Goal: Task Accomplishment & Management: Use online tool/utility

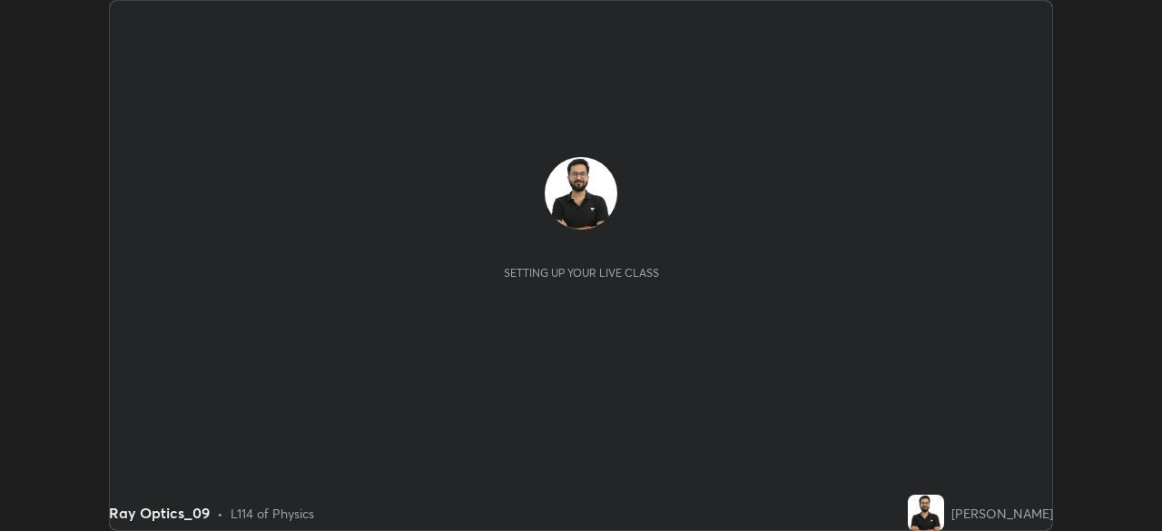
scroll to position [531, 1162]
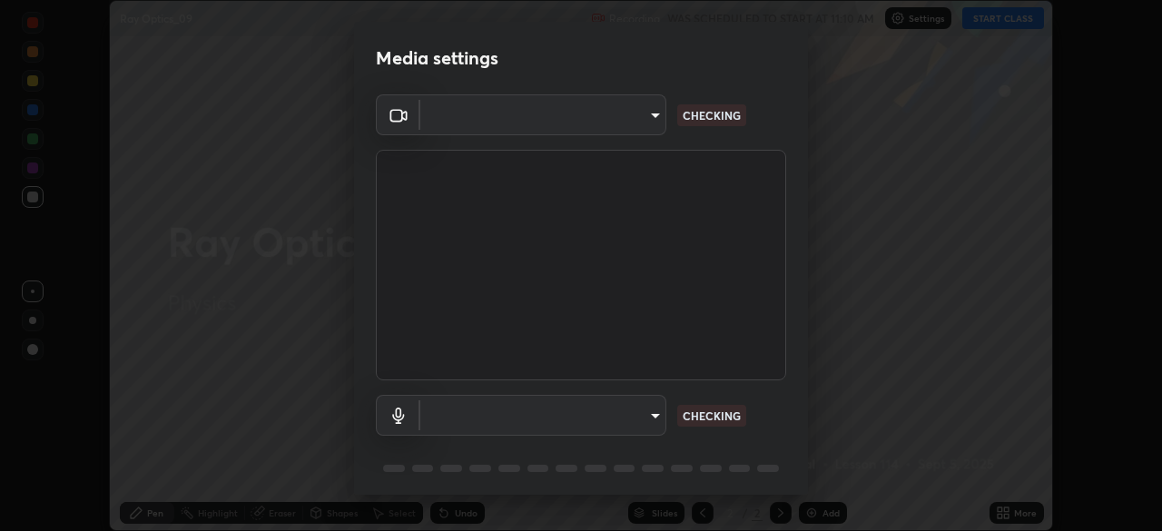
type input "9ce9bf5b38d6cfc450dc04700dda146ffef8b1f769f81d34cd4980de2a0341eb"
type input "8f805d1c6ec510f31eccd00171c3be29f511b46dd0daeaf64aa4ac9130cc1c3d"
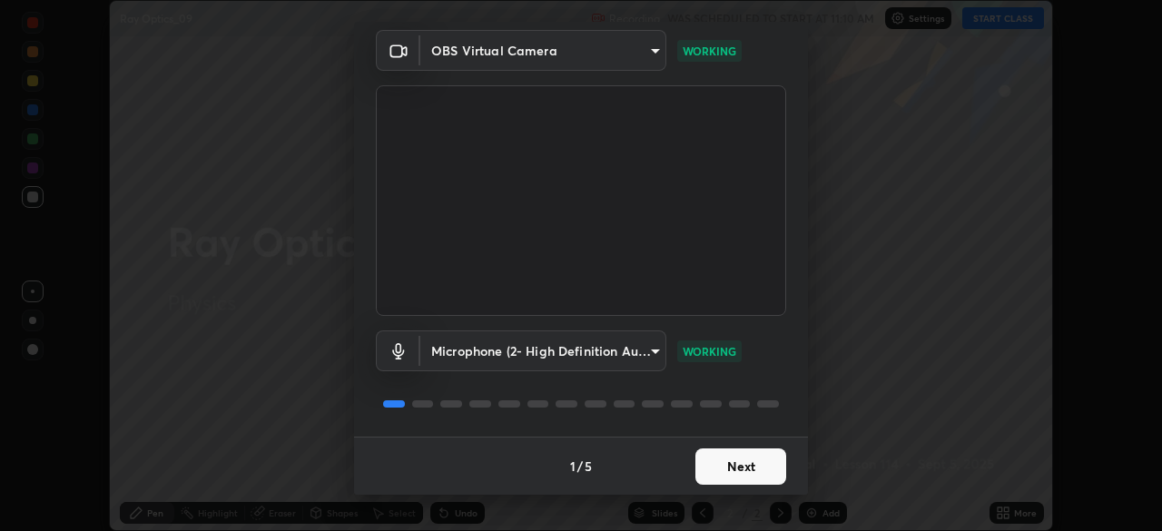
click at [753, 456] on button "Next" at bounding box center [740, 466] width 91 height 36
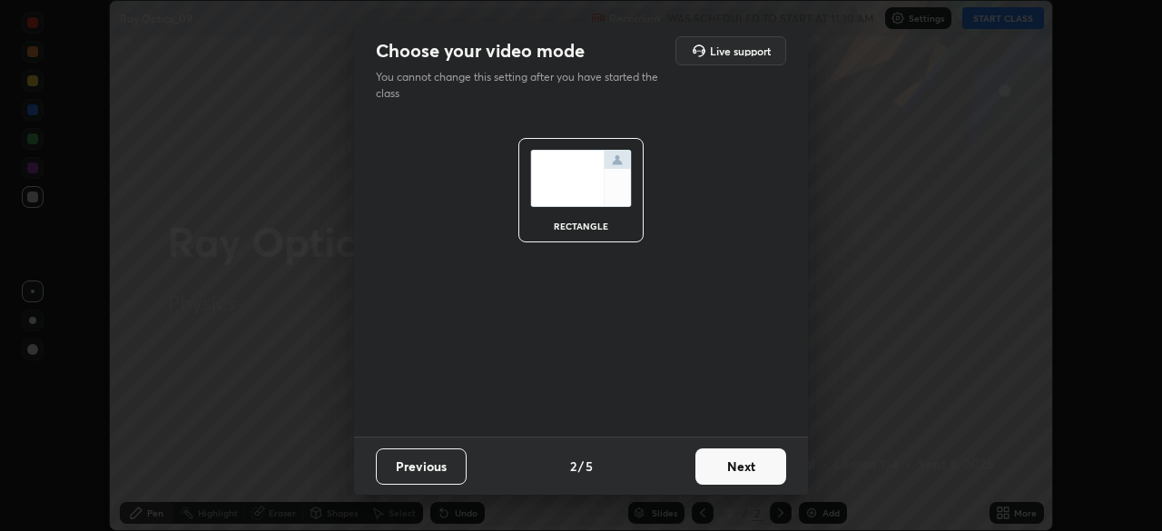
scroll to position [0, 0]
click at [751, 467] on button "Next" at bounding box center [740, 466] width 91 height 36
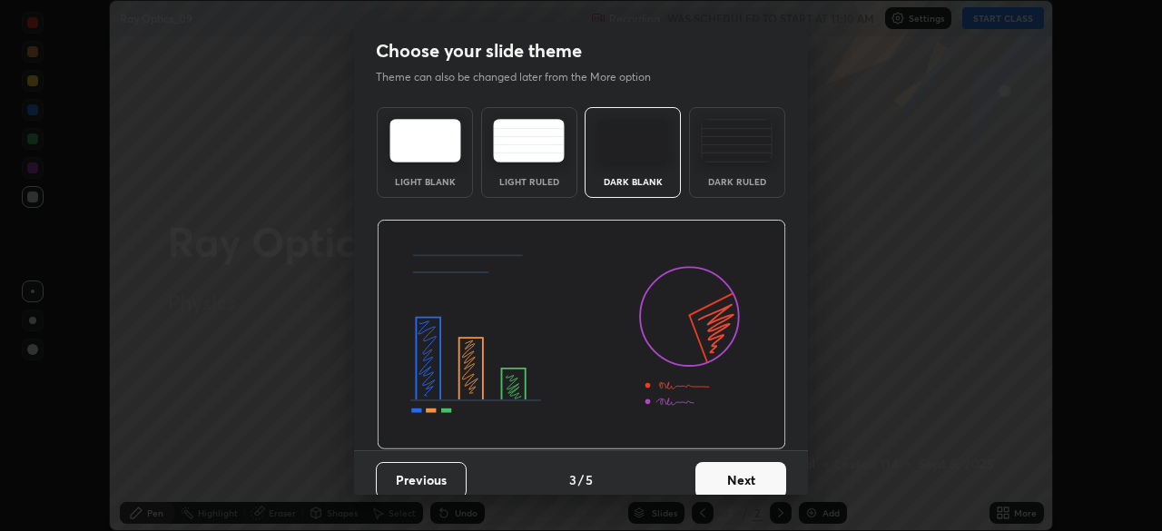
scroll to position [14, 0]
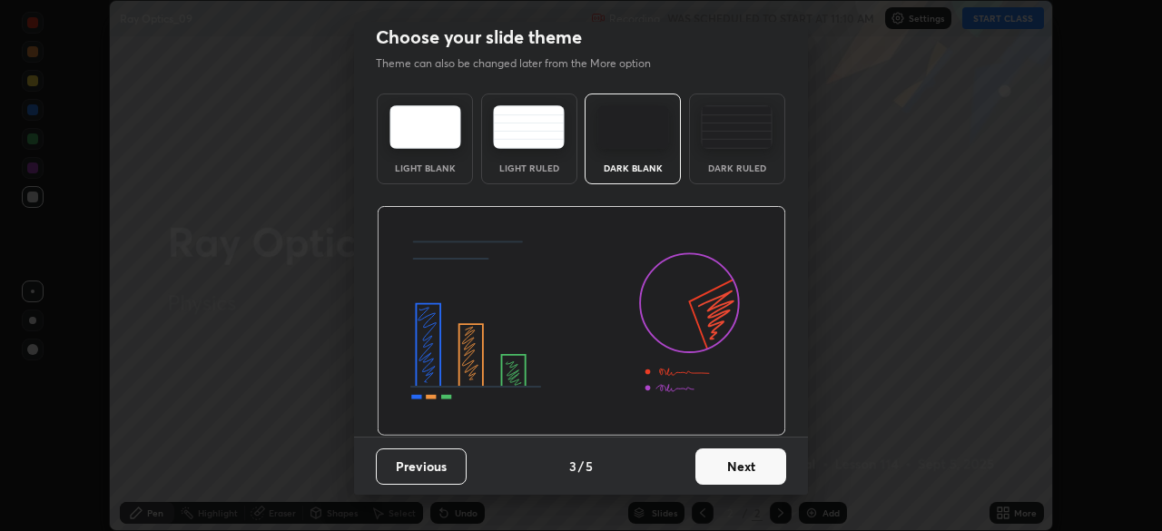
click at [749, 466] on button "Next" at bounding box center [740, 466] width 91 height 36
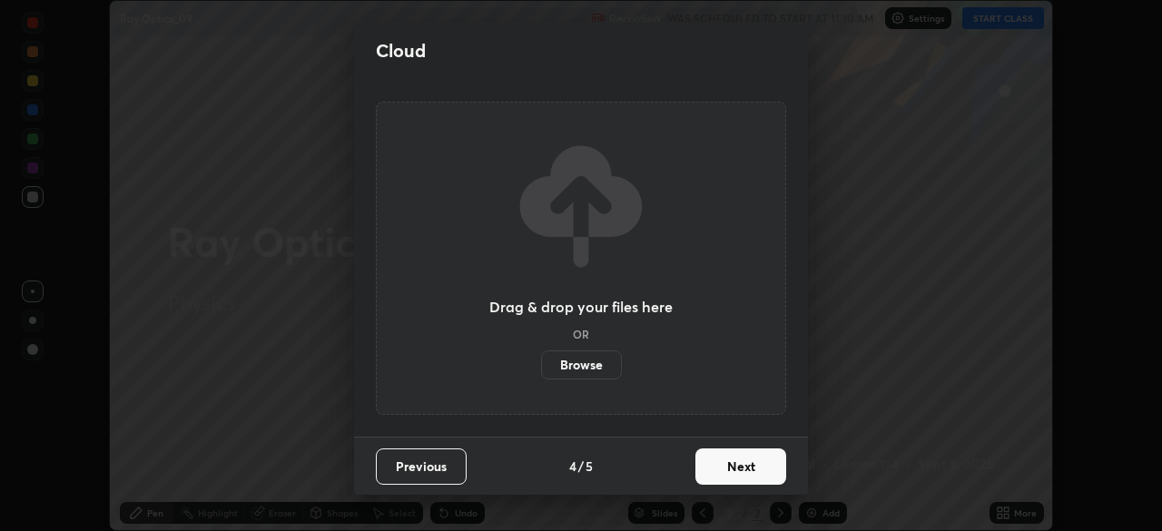
click at [756, 481] on button "Next" at bounding box center [740, 466] width 91 height 36
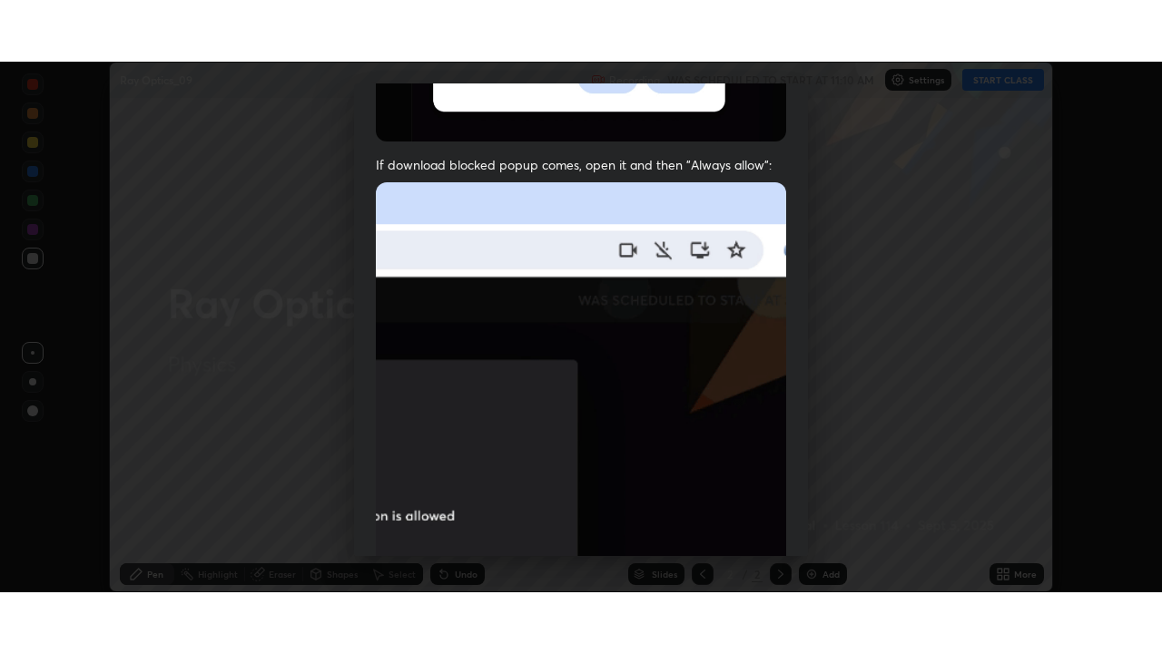
scroll to position [435, 0]
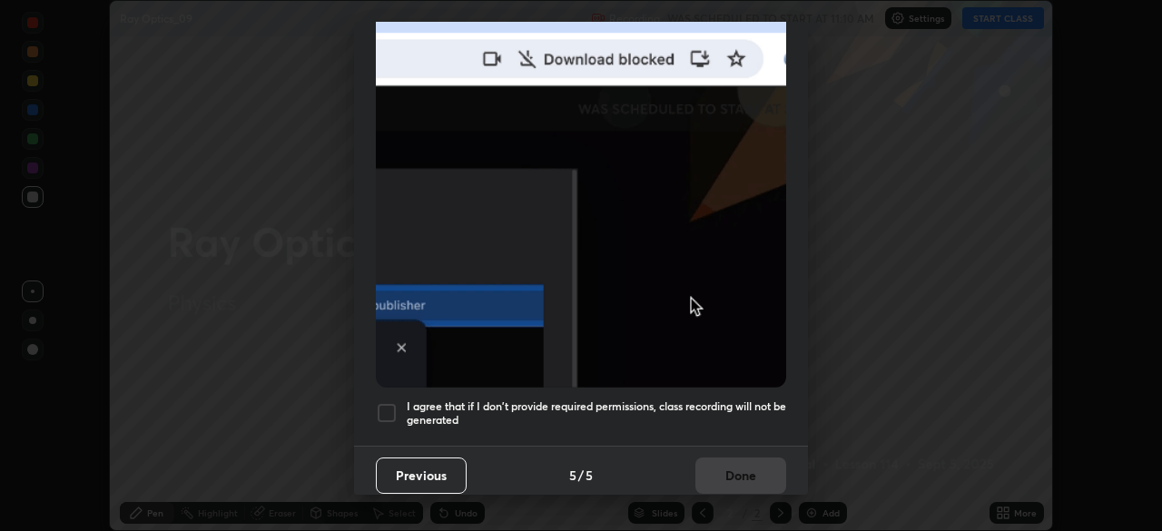
click at [384, 405] on div at bounding box center [387, 413] width 22 height 22
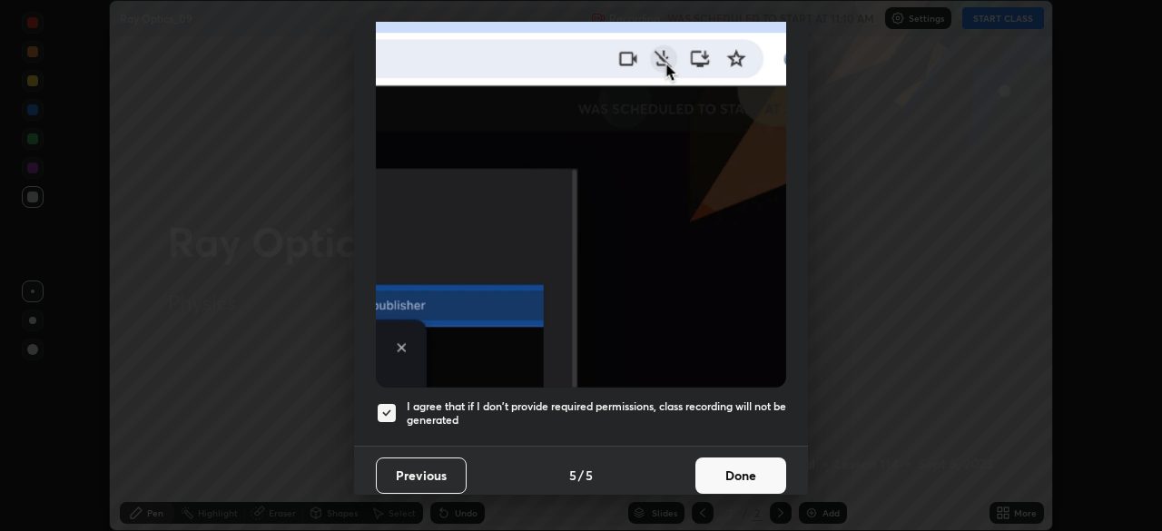
click at [757, 457] on button "Done" at bounding box center [740, 475] width 91 height 36
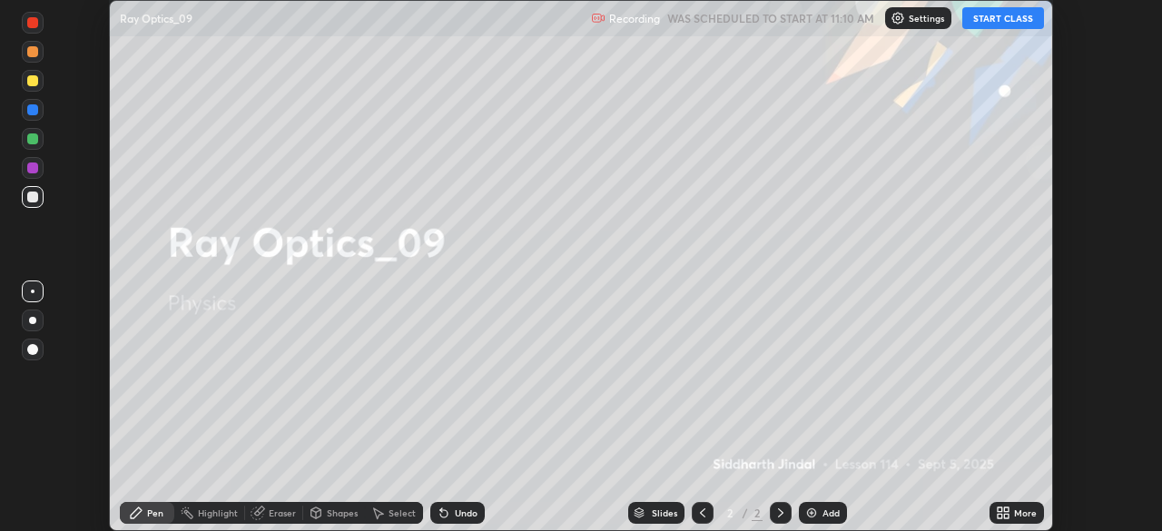
click at [998, 24] on button "START CLASS" at bounding box center [1003, 18] width 82 height 22
click at [778, 510] on icon at bounding box center [780, 512] width 5 height 9
click at [1021, 511] on div "More" at bounding box center [1025, 512] width 23 height 9
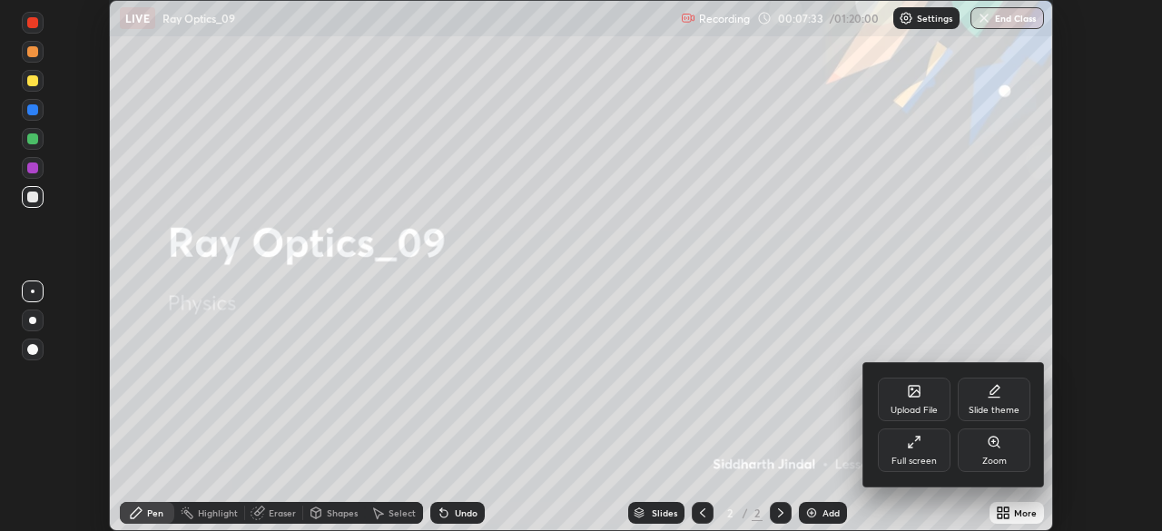
click at [921, 447] on div "Full screen" at bounding box center [914, 450] width 73 height 44
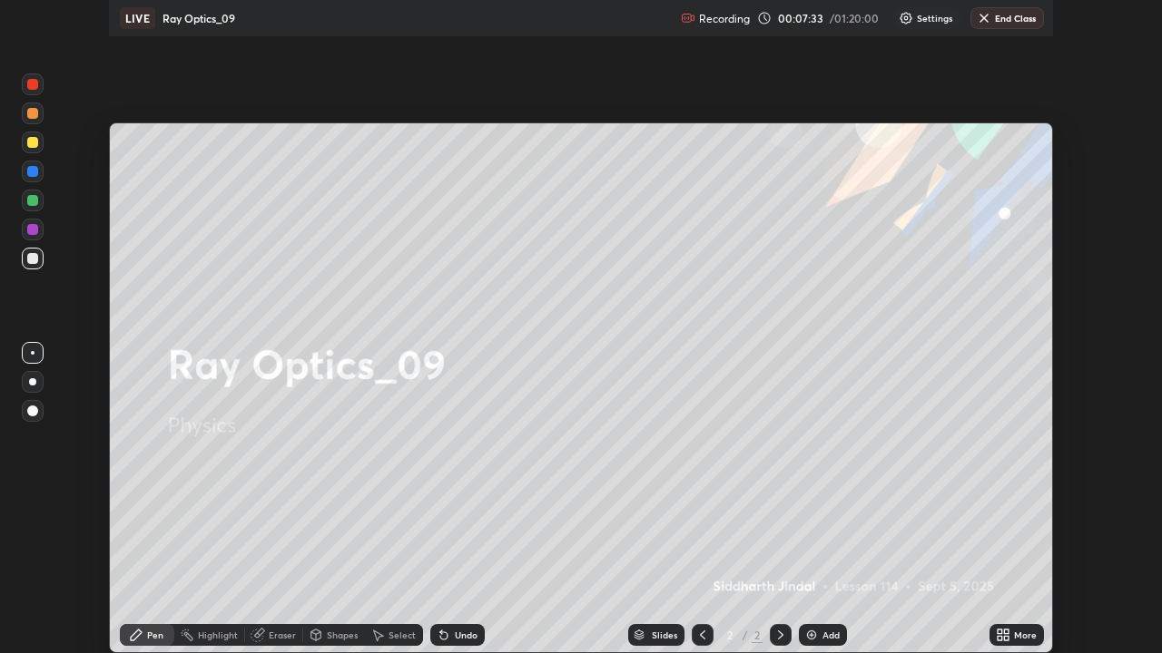
scroll to position [653, 1162]
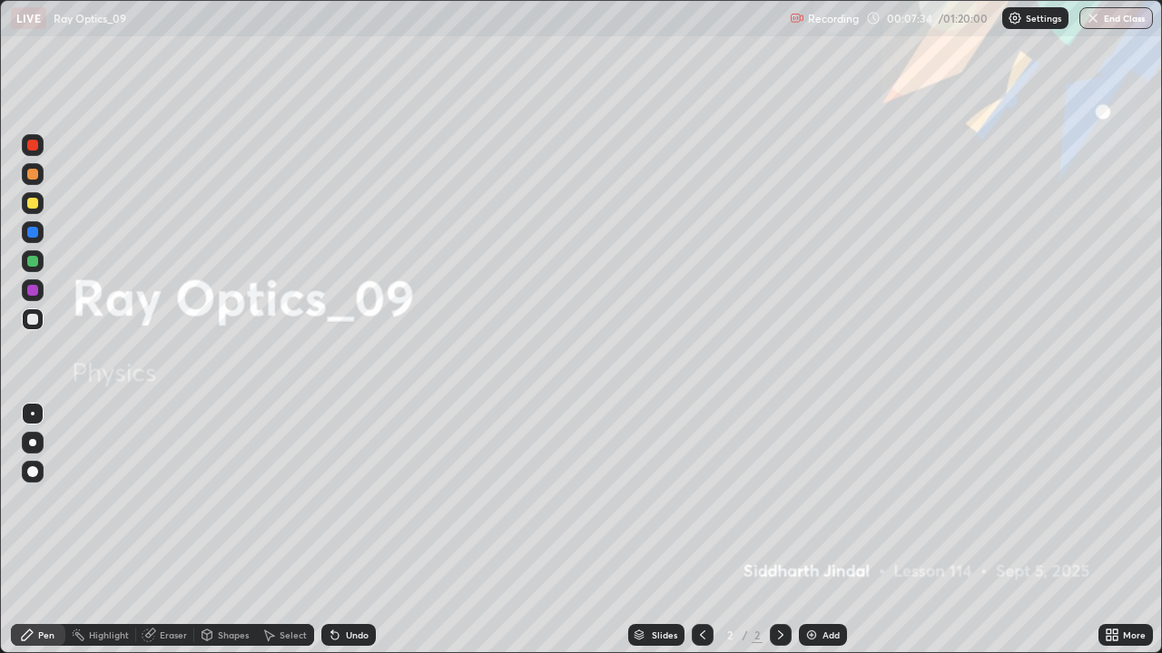
click at [813, 530] on div "Add" at bounding box center [823, 635] width 48 height 22
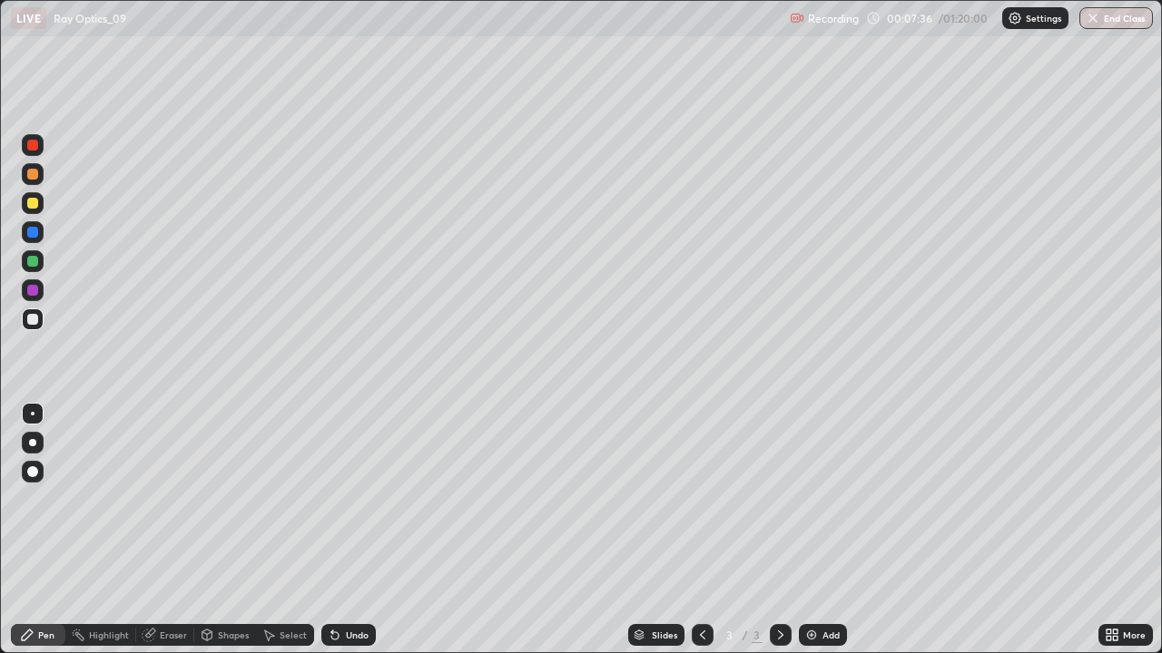
click at [50, 530] on div "Pen" at bounding box center [46, 635] width 16 height 9
click at [33, 210] on div at bounding box center [33, 203] width 22 height 22
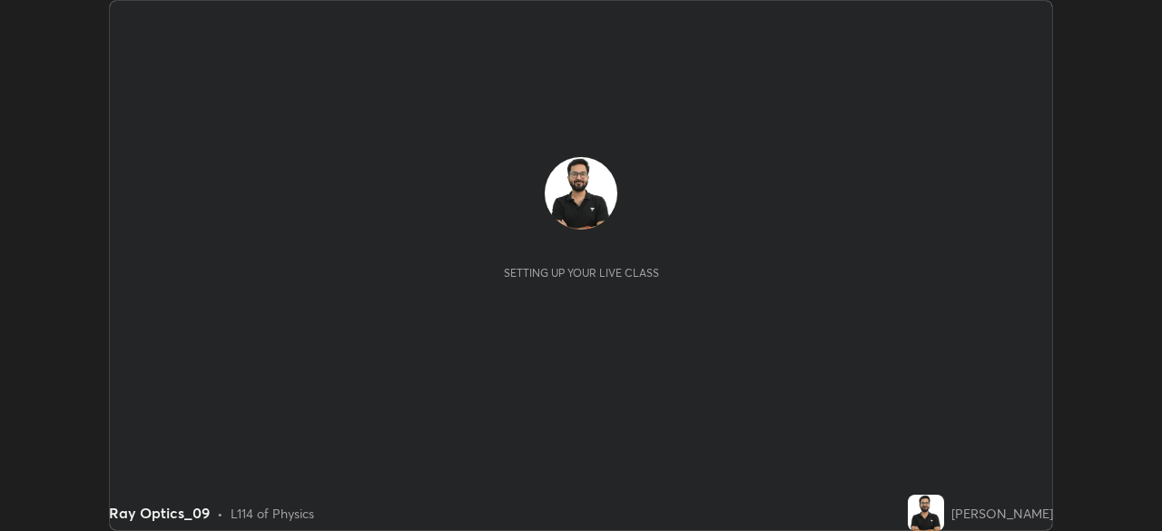
scroll to position [531, 1162]
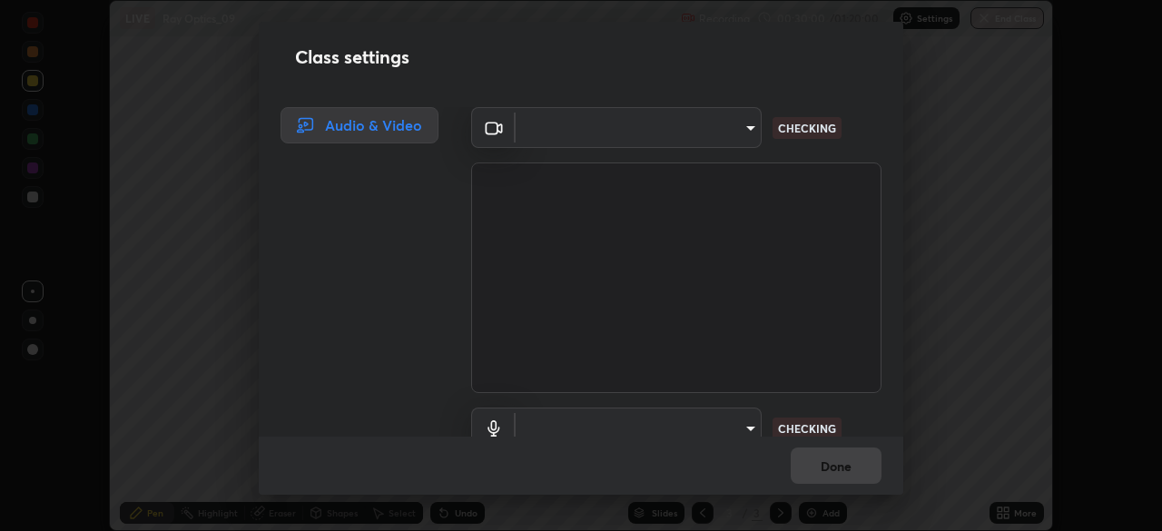
type input "9ce9bf5b38d6cfc450dc04700dda146ffef8b1f769f81d34cd4980de2a0341eb"
type input "8f805d1c6ec510f31eccd00171c3be29f511b46dd0daeaf64aa4ac9130cc1c3d"
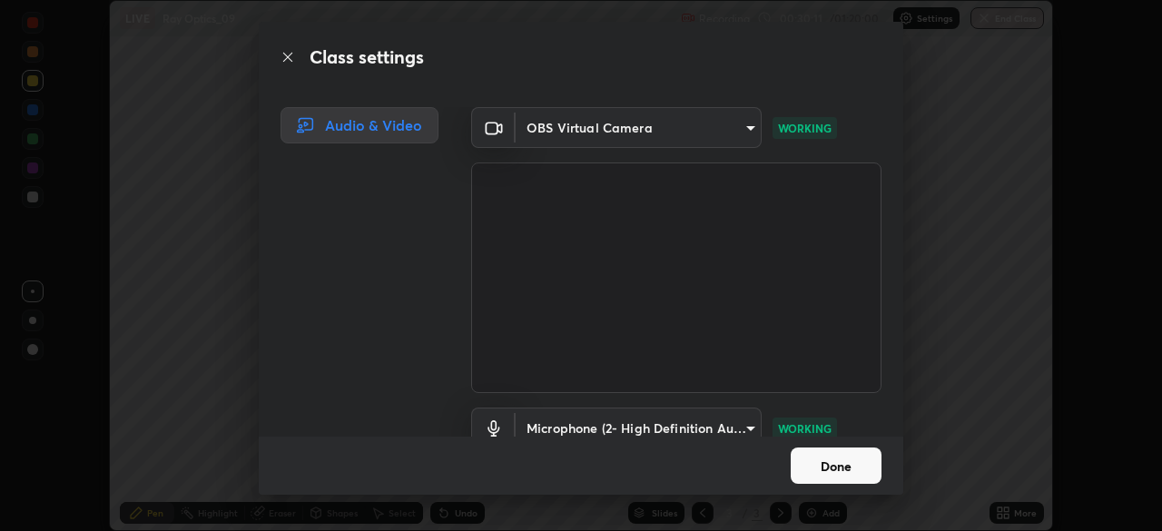
click at [791, 427] on p "WORKING" at bounding box center [805, 428] width 54 height 16
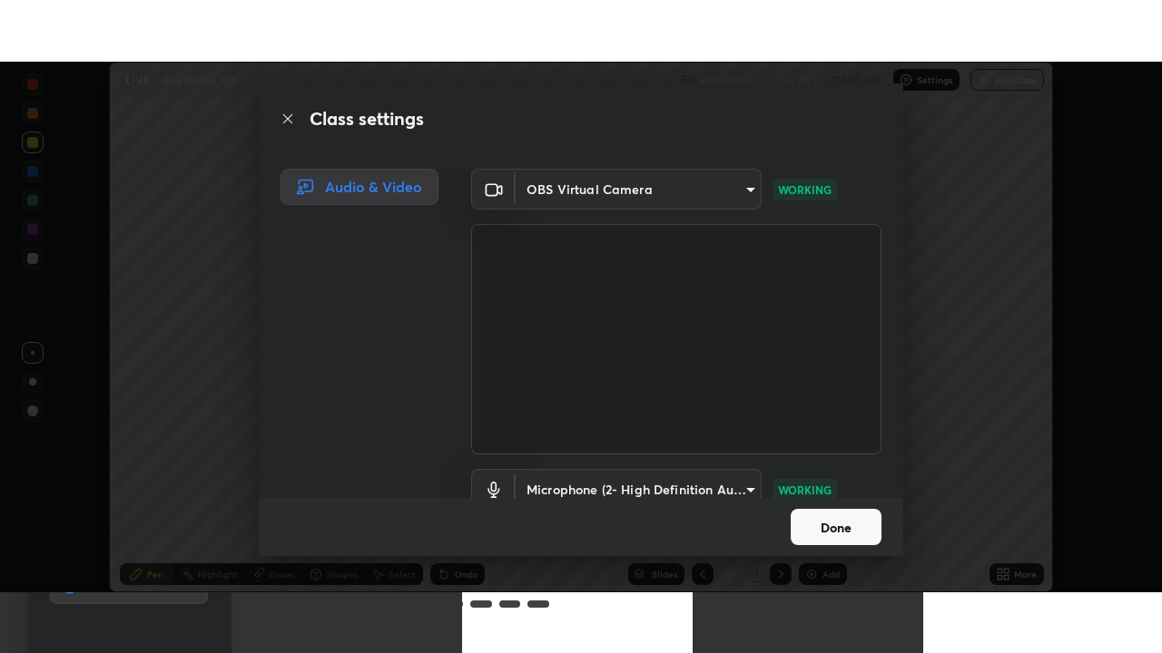
scroll to position [83, 0]
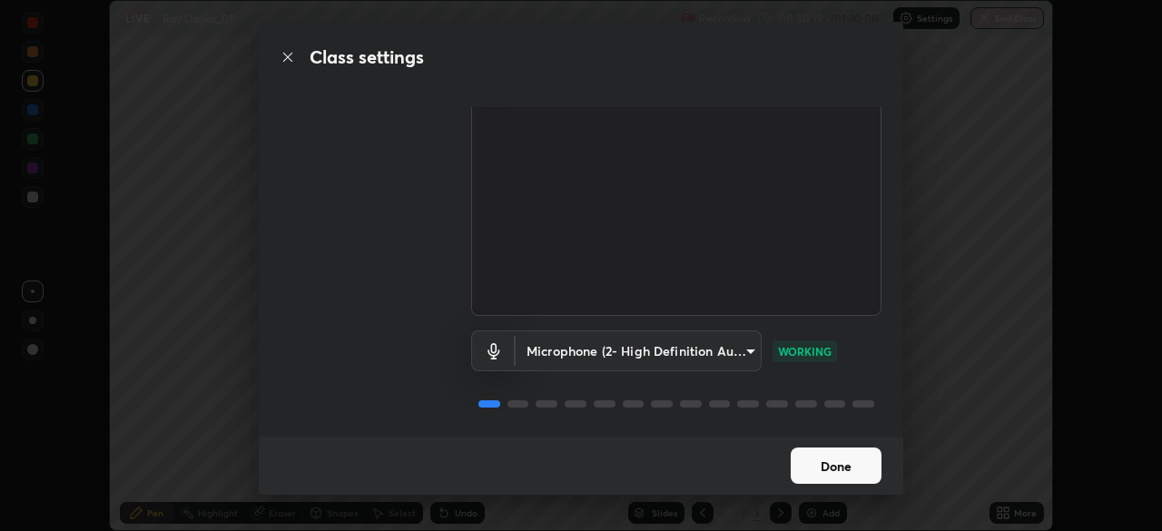
click at [767, 374] on div "Microphone (2- High Definition Audio Device) 8f805d1c6ec510f31eccd00171c3be29f5…" at bounding box center [676, 376] width 410 height 121
click at [834, 460] on button "Done" at bounding box center [835, 465] width 91 height 36
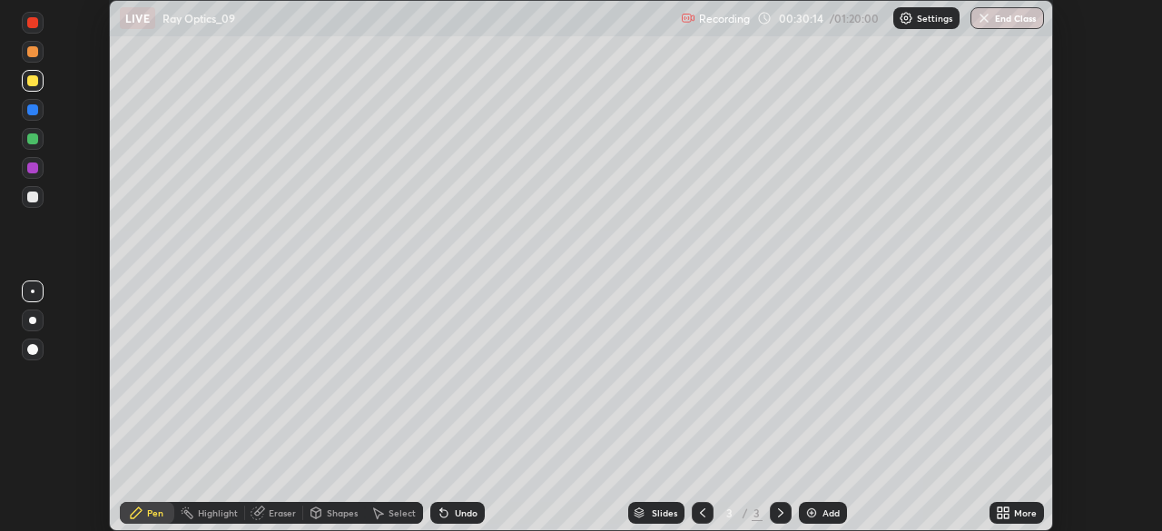
click at [999, 515] on icon at bounding box center [999, 516] width 5 height 5
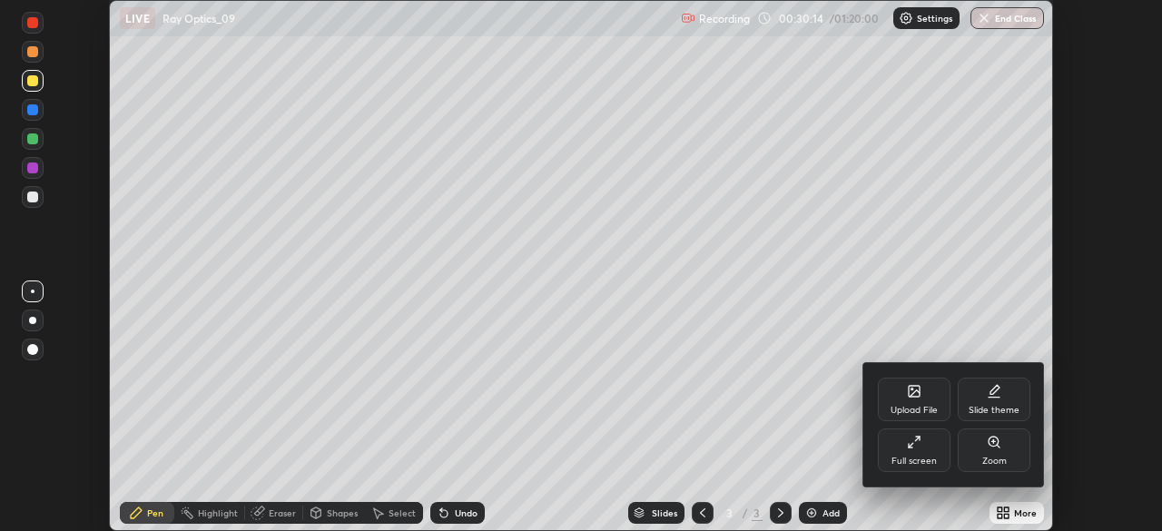
click at [923, 460] on div "Full screen" at bounding box center [913, 460] width 45 height 9
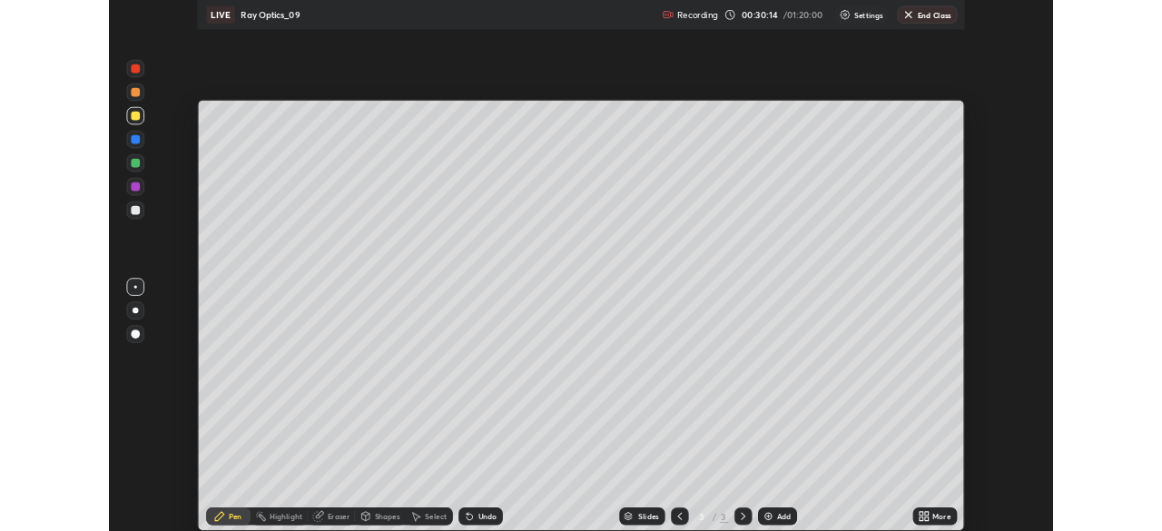
scroll to position [653, 1162]
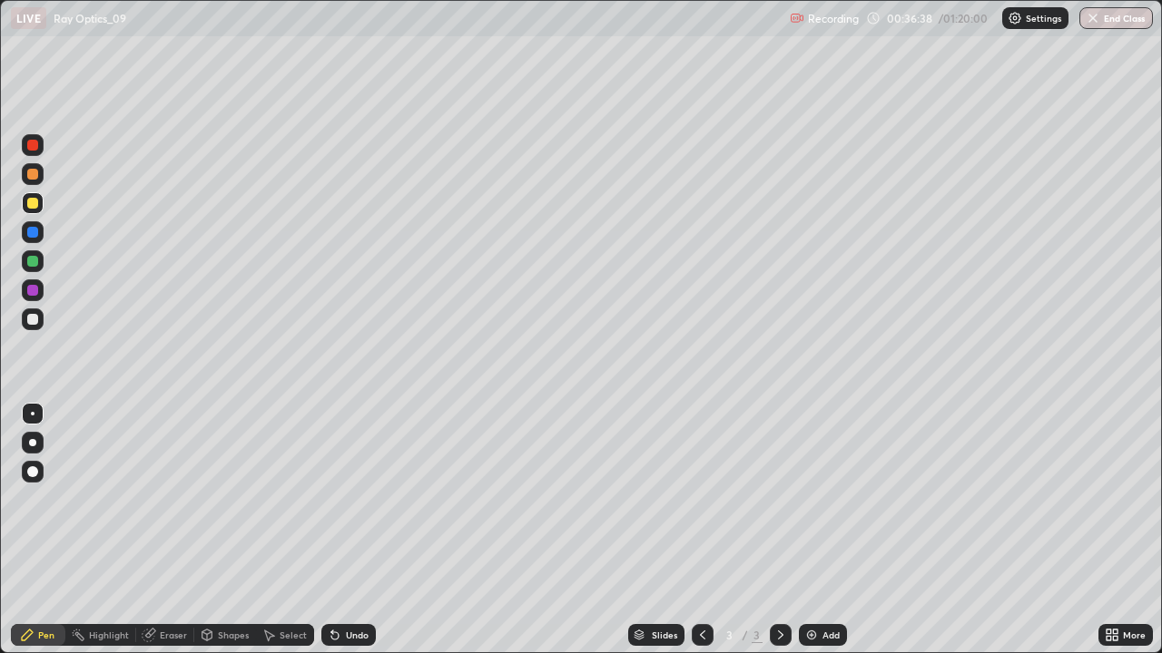
click at [346, 530] on div "Undo" at bounding box center [348, 635] width 54 height 22
click at [343, 530] on div "Undo" at bounding box center [348, 635] width 54 height 22
click at [346, 530] on div "Undo" at bounding box center [357, 635] width 23 height 9
click at [356, 530] on div "Undo" at bounding box center [357, 635] width 23 height 9
click at [285, 530] on div "Select" at bounding box center [292, 635] width 27 height 9
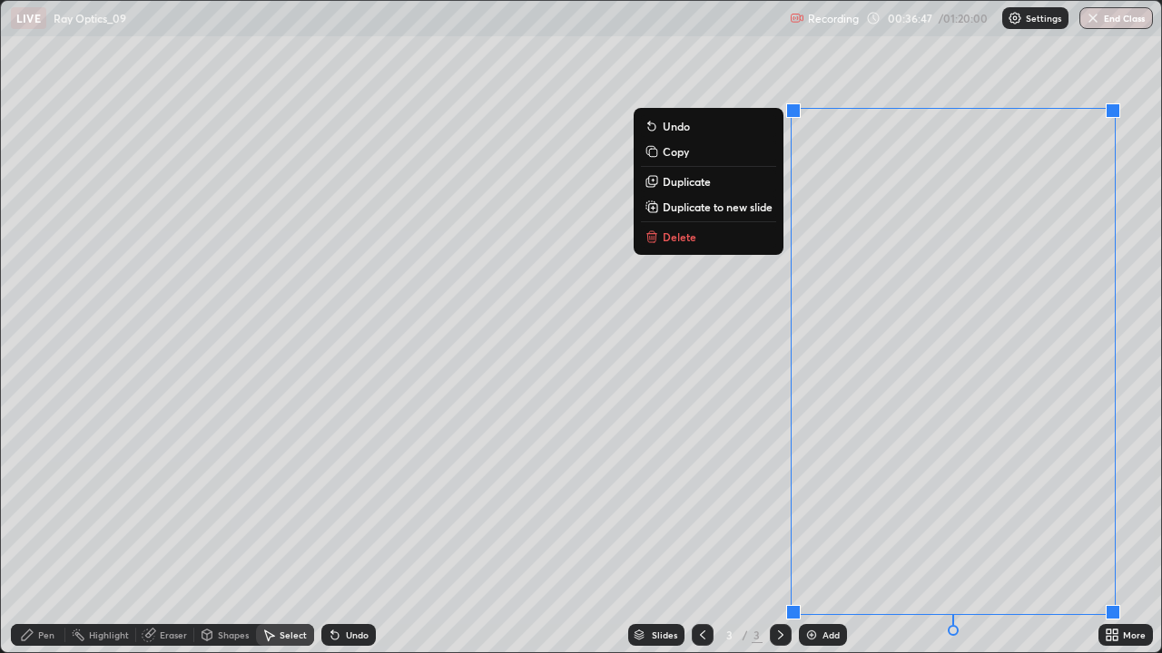
click at [746, 244] on button "Delete" at bounding box center [708, 237] width 135 height 22
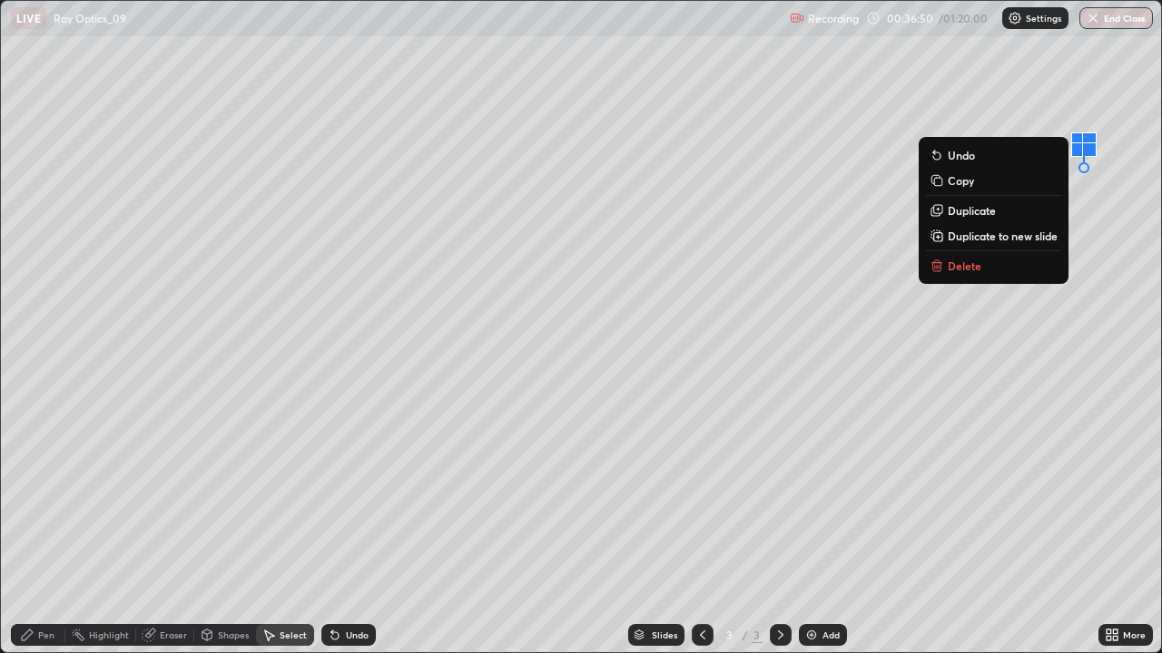
click at [1005, 274] on button "Delete" at bounding box center [993, 266] width 135 height 22
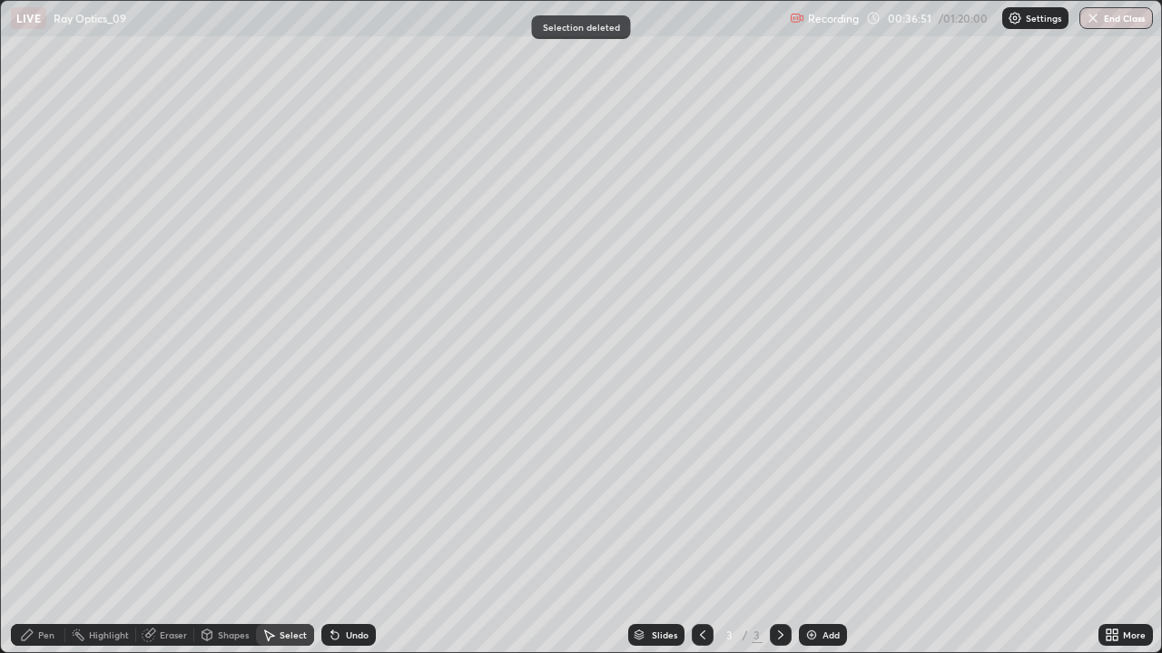
click at [42, 530] on div "Pen" at bounding box center [46, 635] width 16 height 9
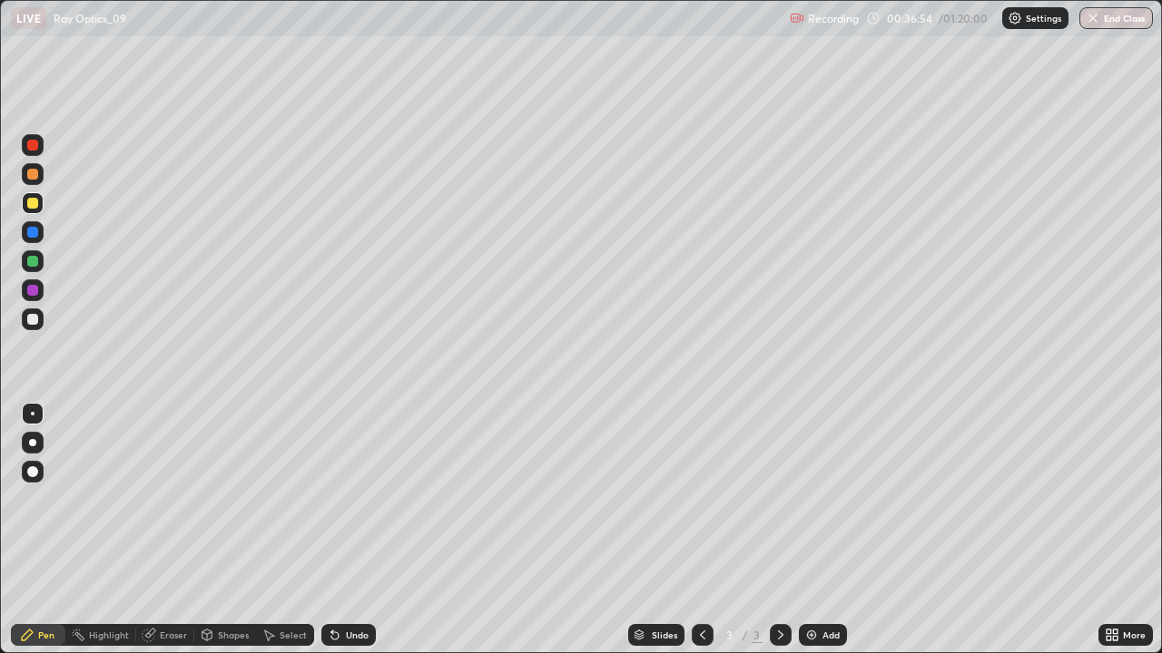
click at [32, 235] on div at bounding box center [32, 232] width 11 height 11
click at [34, 147] on div at bounding box center [32, 145] width 11 height 11
click at [34, 181] on div at bounding box center [33, 174] width 22 height 22
click at [34, 178] on div at bounding box center [32, 174] width 11 height 11
click at [39, 183] on div at bounding box center [33, 174] width 22 height 22
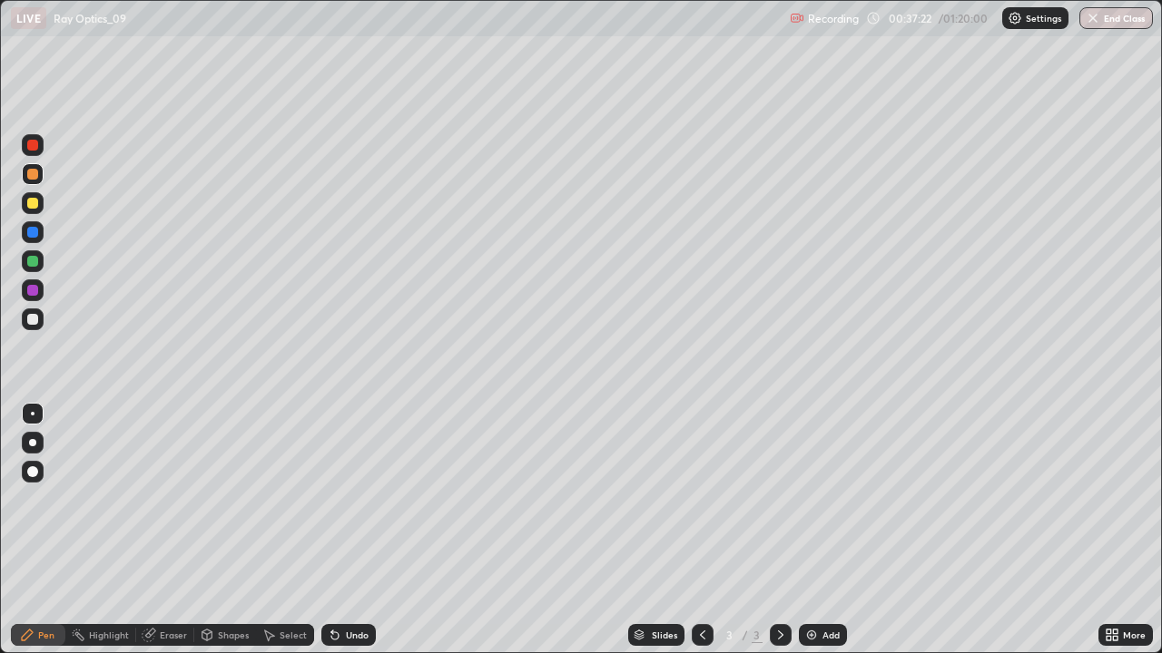
click at [33, 318] on div at bounding box center [32, 319] width 11 height 11
click at [34, 173] on div at bounding box center [32, 174] width 11 height 11
click at [40, 271] on div at bounding box center [33, 261] width 22 height 29
click at [32, 154] on div at bounding box center [33, 145] width 22 height 22
click at [36, 266] on div at bounding box center [32, 261] width 11 height 11
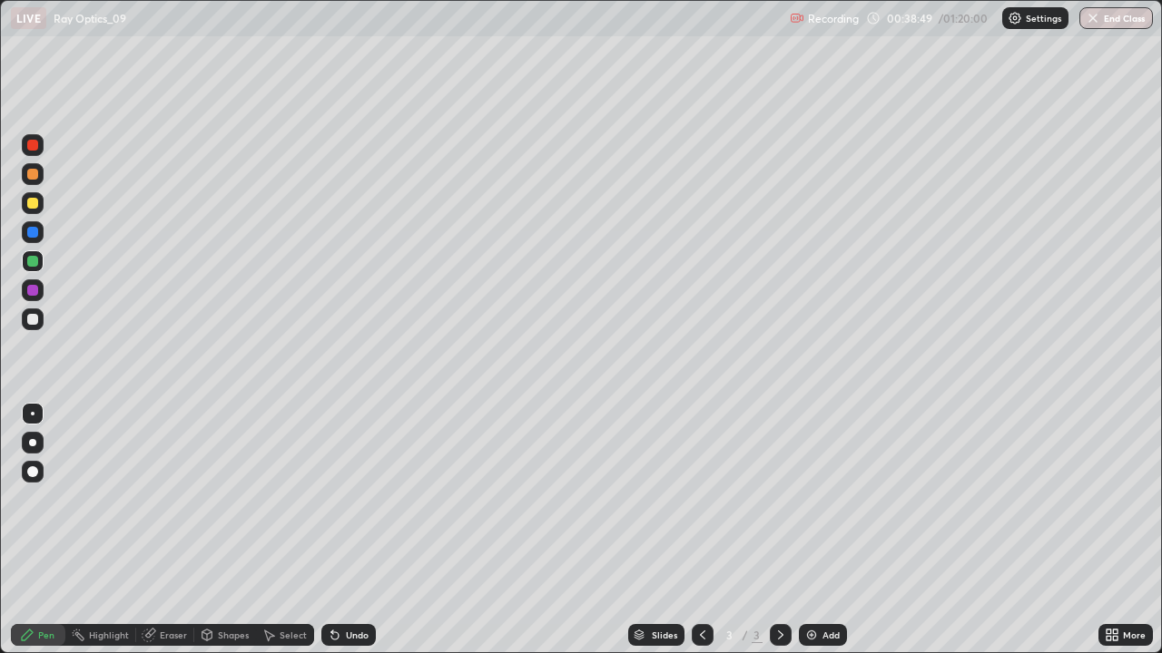
click at [338, 530] on icon at bounding box center [335, 635] width 15 height 15
click at [162, 530] on div "Eraser" at bounding box center [173, 635] width 27 height 9
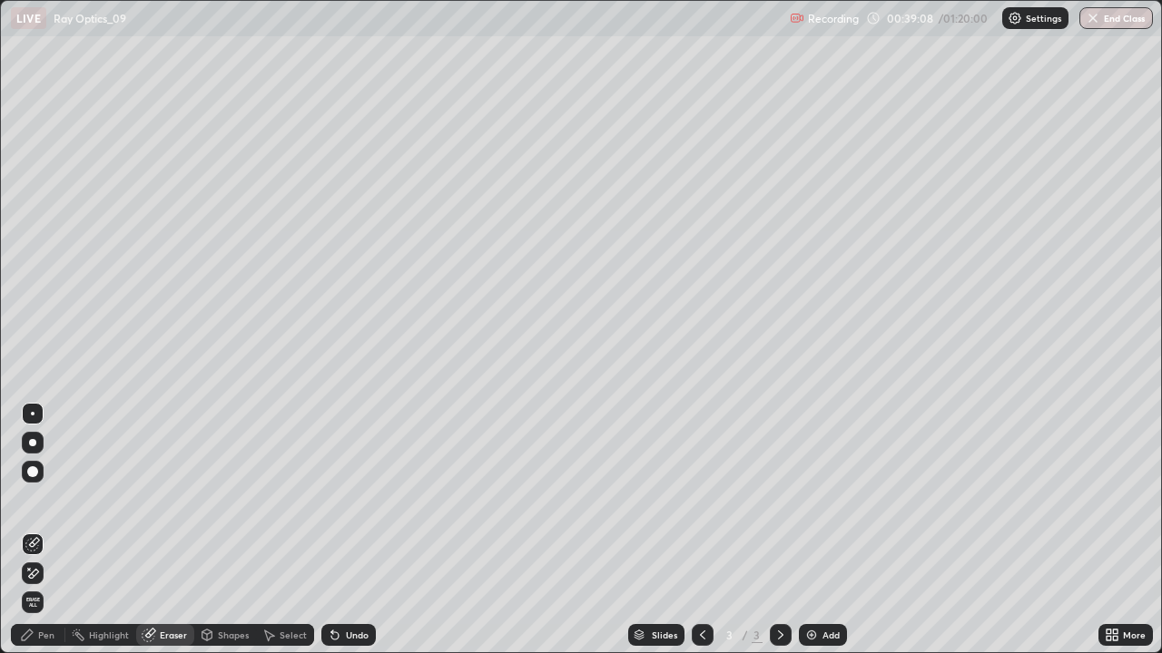
click at [43, 530] on div "Pen" at bounding box center [46, 635] width 16 height 9
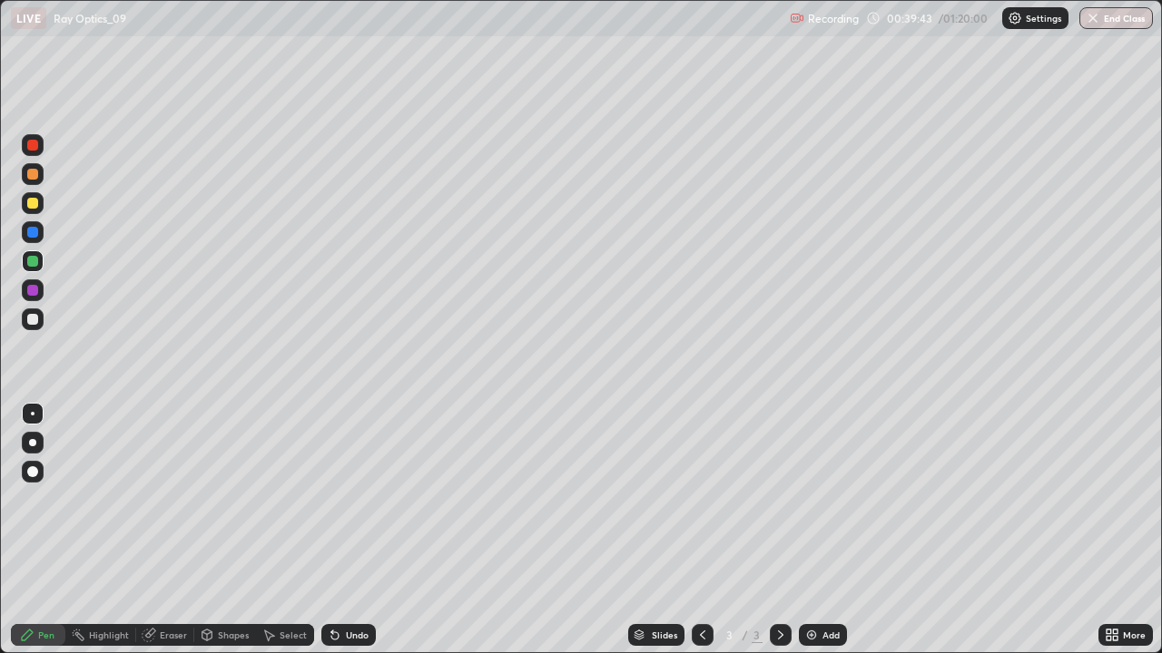
click at [36, 211] on div at bounding box center [33, 203] width 22 height 22
click at [280, 530] on div "Select" at bounding box center [292, 635] width 27 height 9
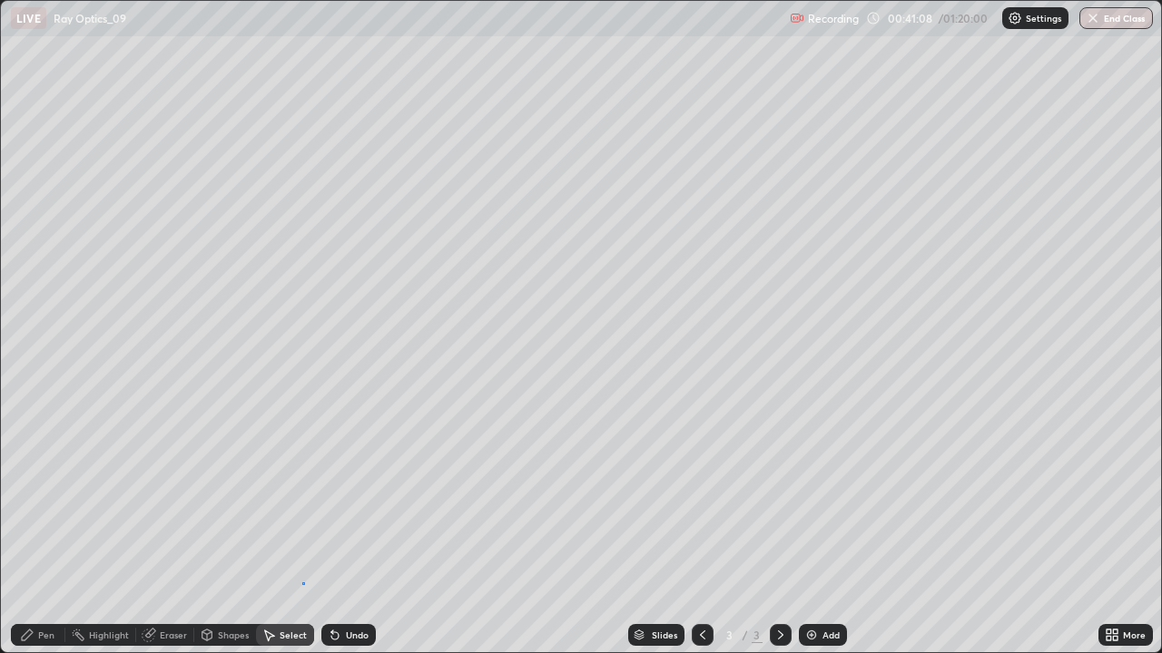
click at [0, 0] on div at bounding box center [0, 0] width 0 height 0
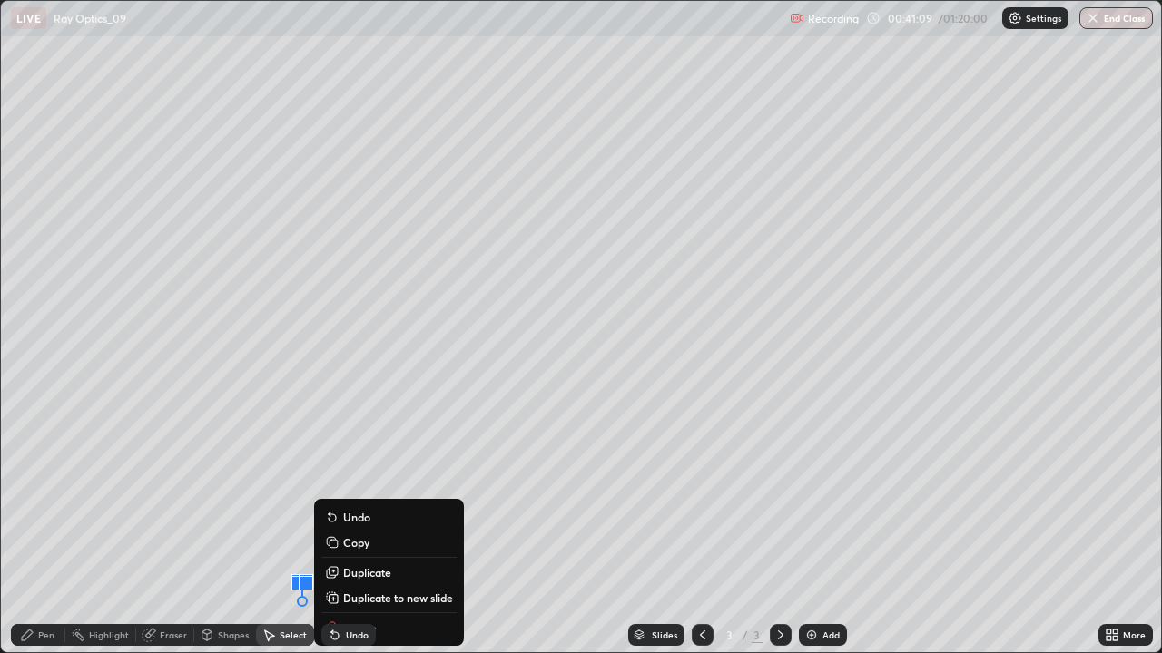
click at [385, 530] on div "Slides 3 / 3 Add" at bounding box center [737, 635] width 722 height 36
click at [264, 530] on div "0 ° Undo Copy Duplicate Duplicate to new slide Delete" at bounding box center [581, 327] width 1160 height 652
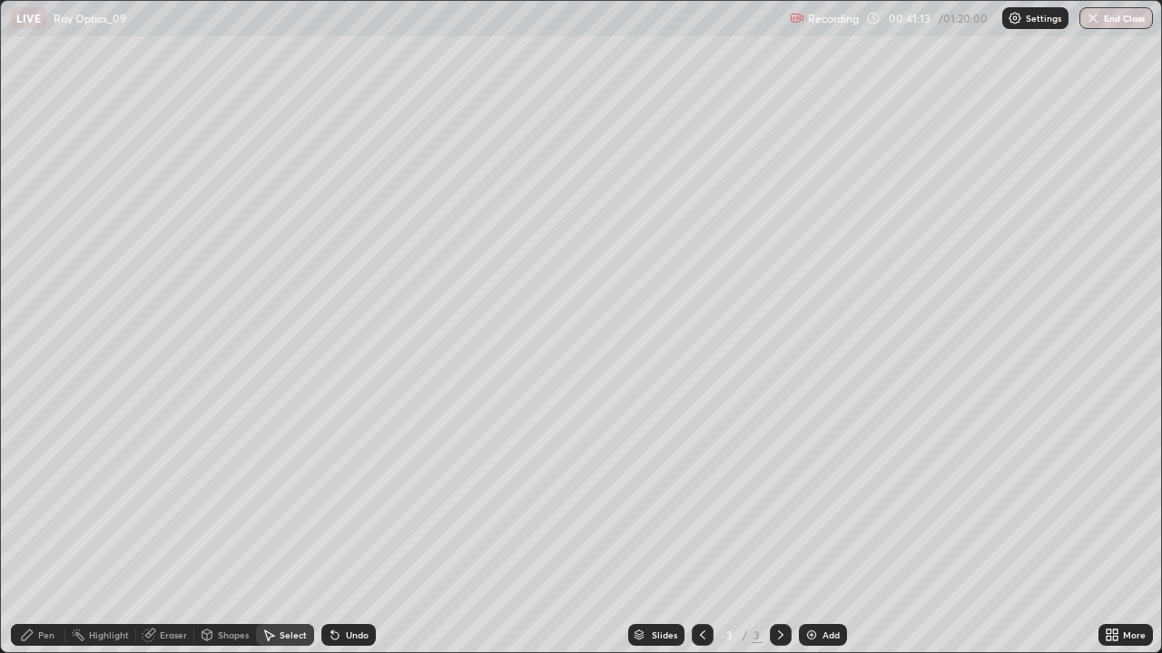
click at [106, 530] on div "Highlight" at bounding box center [109, 635] width 40 height 9
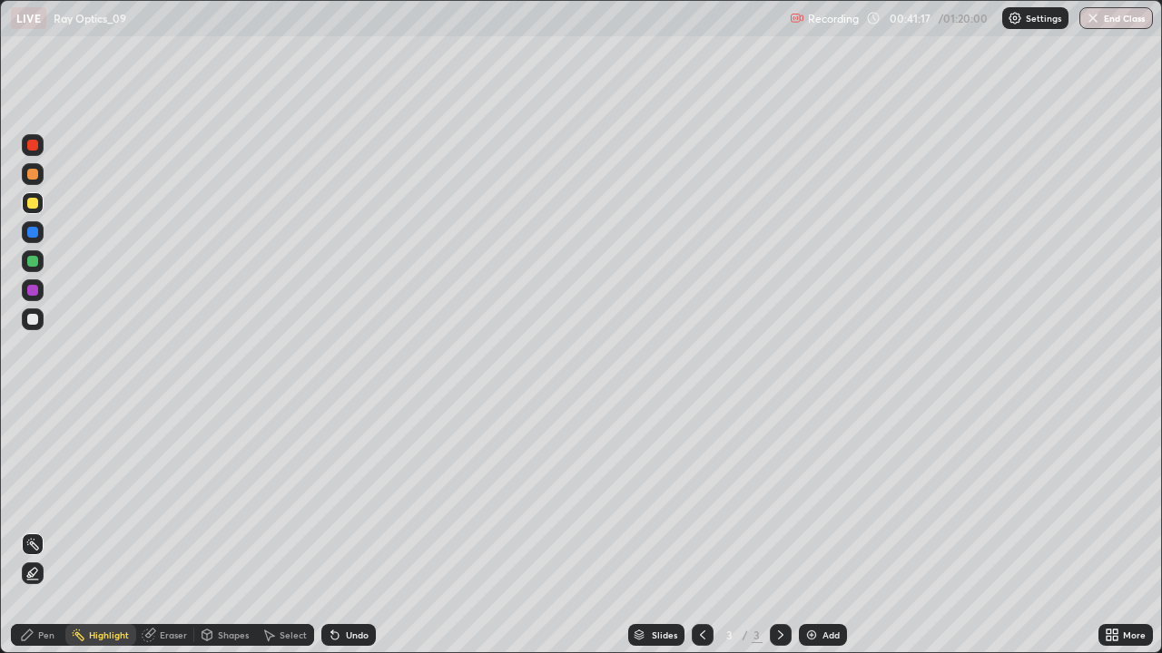
click at [344, 530] on div "Undo" at bounding box center [348, 635] width 54 height 22
click at [163, 530] on div "Eraser" at bounding box center [165, 635] width 58 height 22
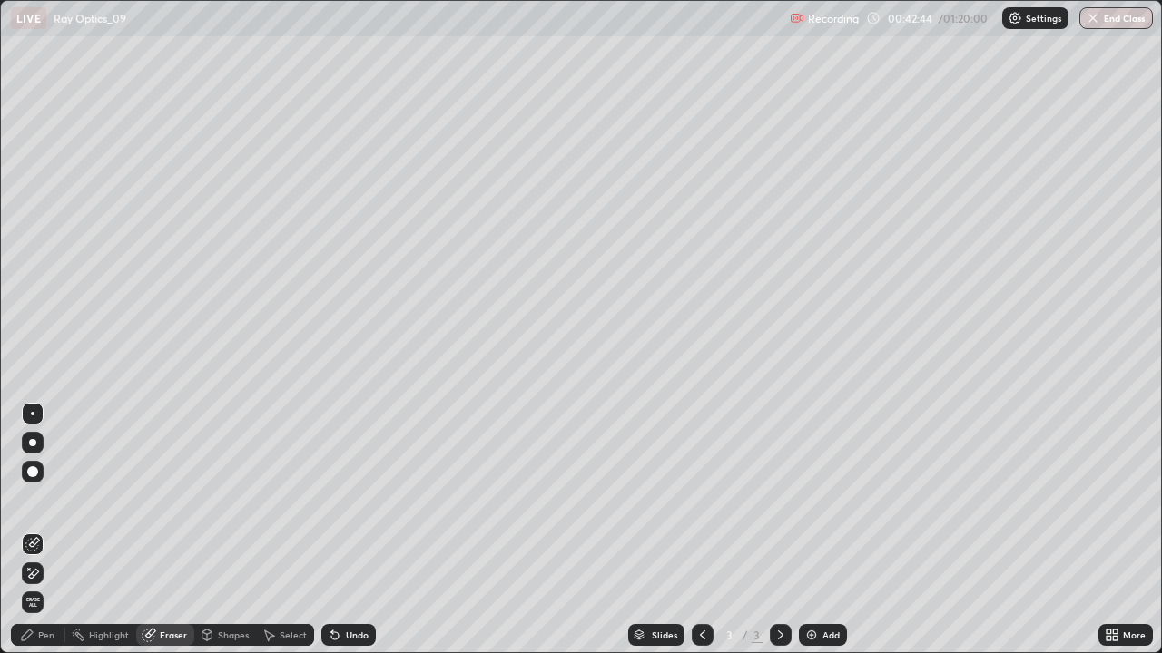
click at [777, 530] on icon at bounding box center [780, 635] width 15 height 15
click at [810, 530] on img at bounding box center [811, 635] width 15 height 15
click at [34, 440] on div at bounding box center [32, 442] width 7 height 7
click at [25, 530] on icon at bounding box center [27, 635] width 15 height 15
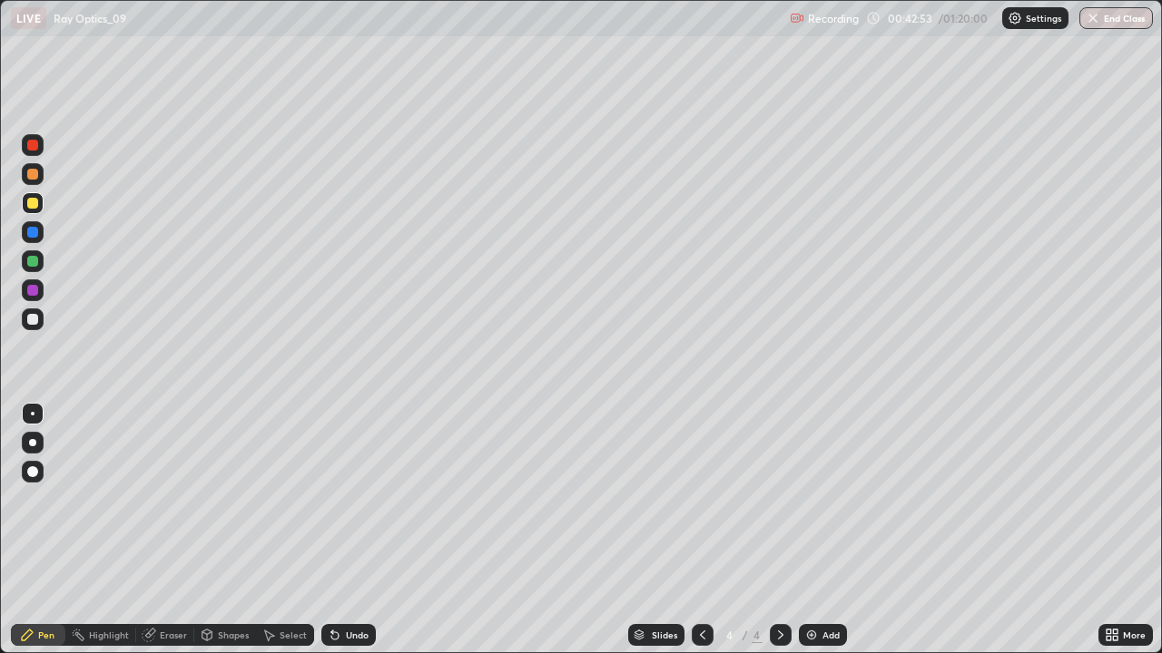
click at [701, 530] on icon at bounding box center [702, 635] width 15 height 15
click at [770, 530] on div at bounding box center [781, 635] width 22 height 36
click at [31, 436] on div at bounding box center [33, 443] width 22 height 22
click at [774, 530] on icon at bounding box center [780, 635] width 15 height 15
click at [32, 324] on div at bounding box center [32, 319] width 11 height 11
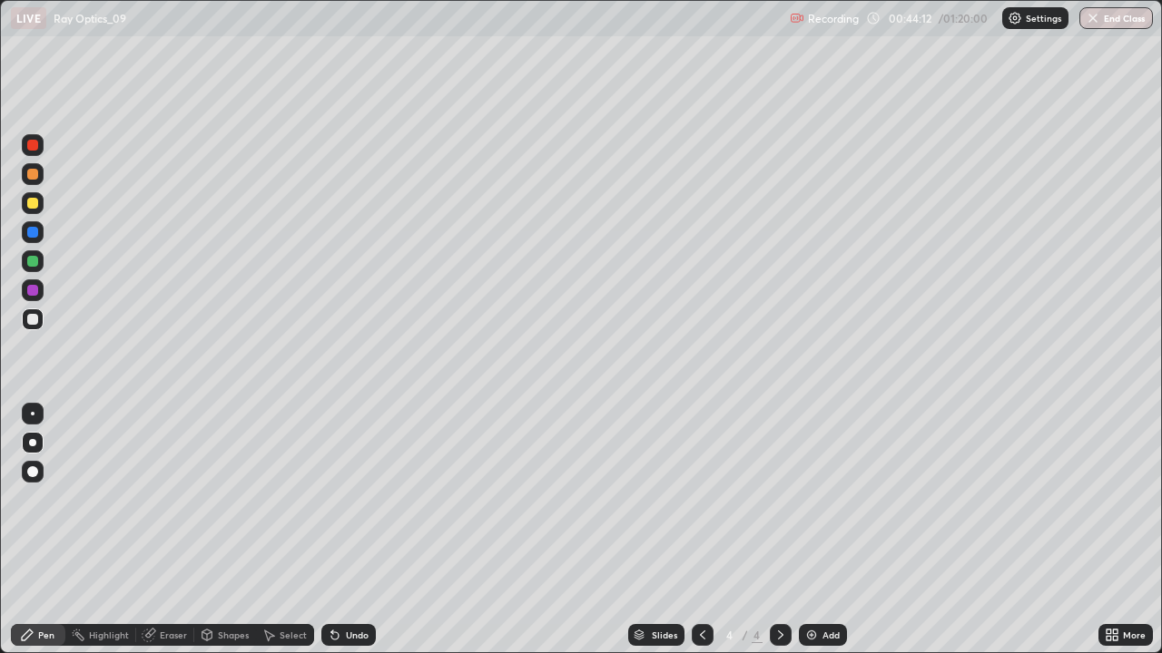
click at [348, 530] on div "Undo" at bounding box center [357, 635] width 23 height 9
click at [332, 530] on icon at bounding box center [334, 635] width 7 height 7
click at [360, 530] on div "Undo" at bounding box center [357, 635] width 23 height 9
click at [342, 530] on div "Undo" at bounding box center [348, 635] width 54 height 22
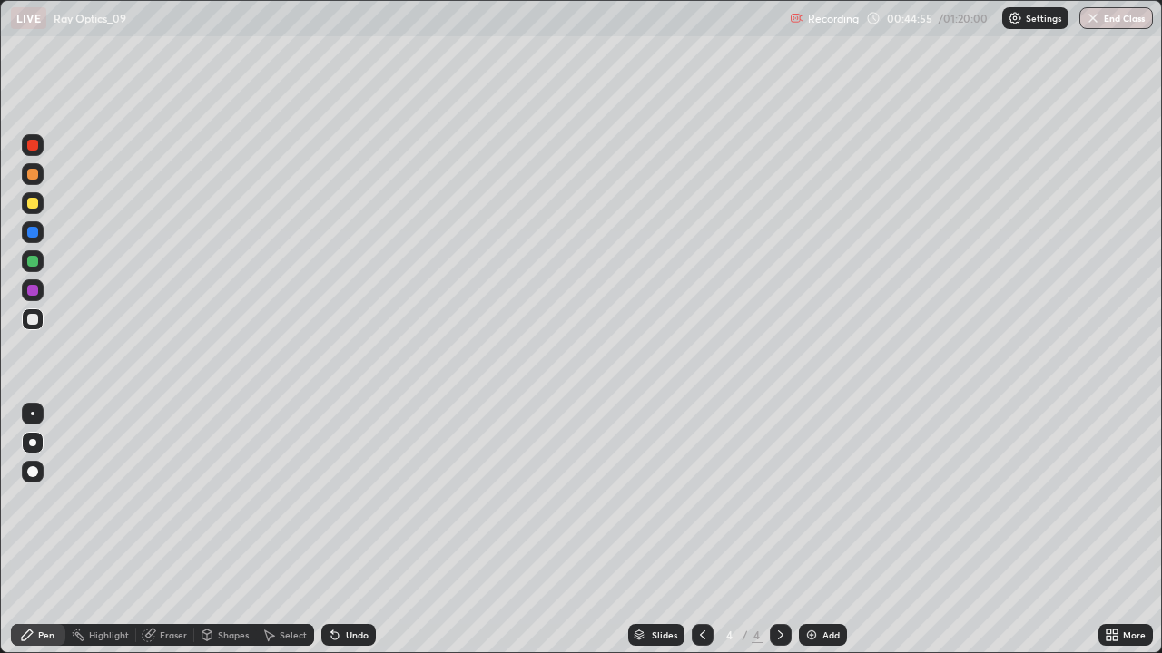
click at [348, 530] on div "Undo" at bounding box center [348, 635] width 54 height 22
click at [349, 530] on div "Undo" at bounding box center [357, 635] width 23 height 9
click at [358, 530] on div "Undo" at bounding box center [357, 635] width 23 height 9
click at [358, 530] on div "Undo" at bounding box center [348, 635] width 54 height 22
click at [360, 530] on div "Undo" at bounding box center [348, 635] width 54 height 22
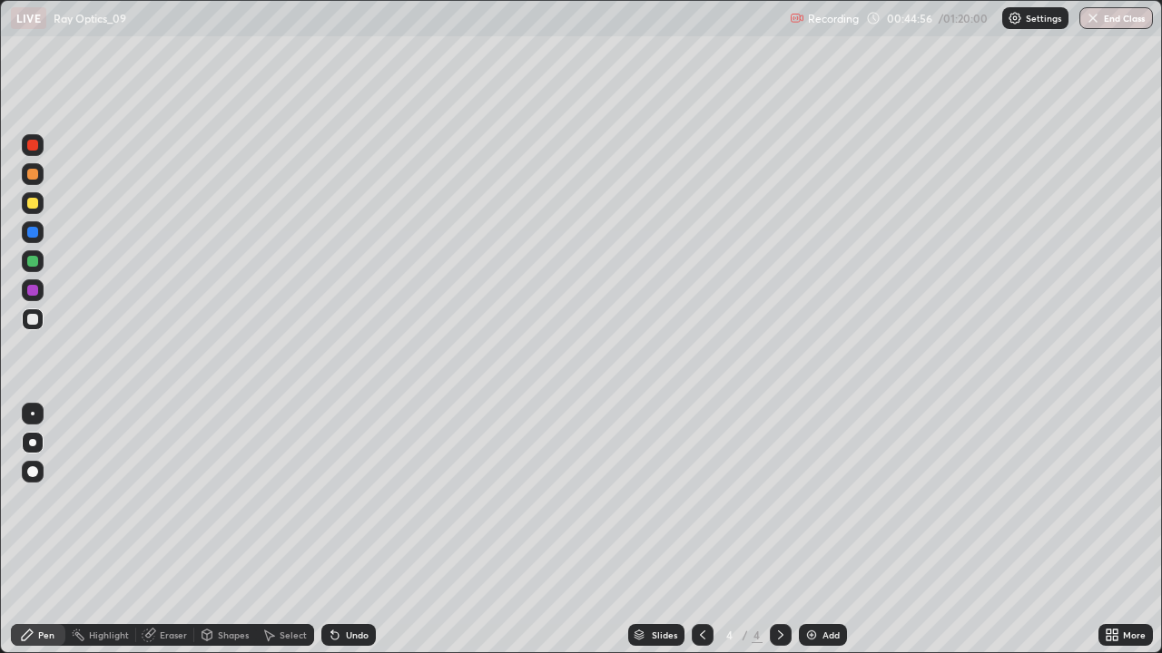
click at [358, 530] on div "Undo" at bounding box center [348, 635] width 54 height 22
click at [36, 213] on div at bounding box center [33, 203] width 22 height 22
click at [778, 530] on icon at bounding box center [780, 635] width 15 height 15
click at [810, 530] on img at bounding box center [811, 635] width 15 height 15
click at [34, 262] on div at bounding box center [32, 261] width 11 height 11
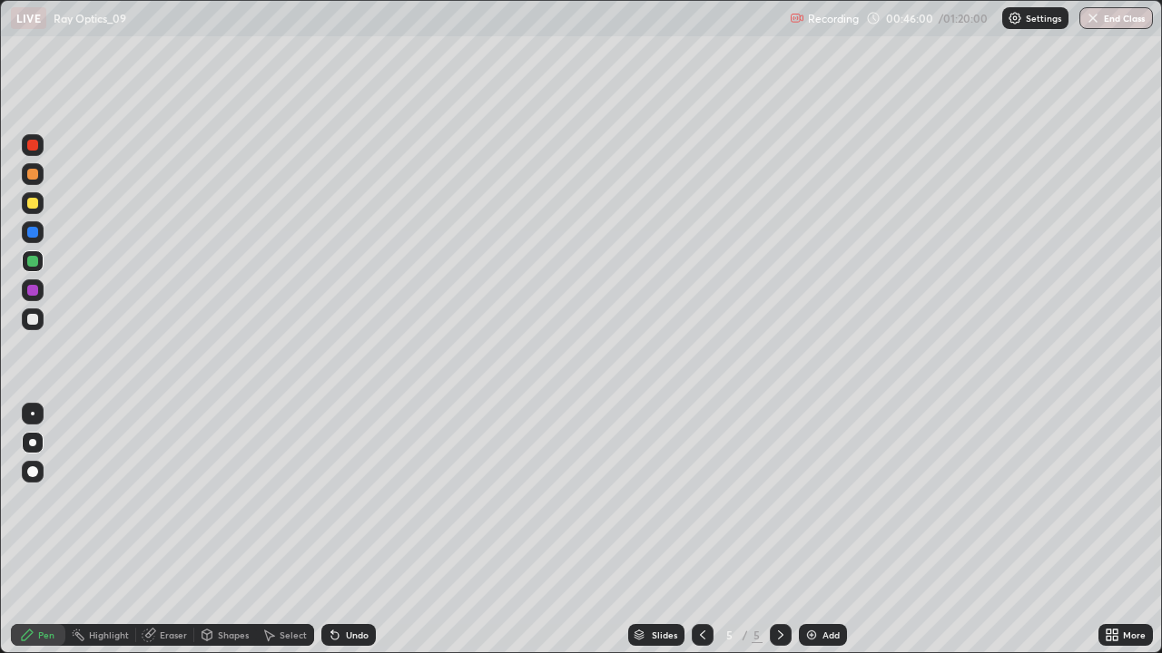
click at [29, 177] on div at bounding box center [32, 174] width 11 height 11
click at [348, 530] on div "Undo" at bounding box center [357, 635] width 23 height 9
click at [701, 530] on icon at bounding box center [702, 635] width 15 height 15
click at [777, 530] on icon at bounding box center [780, 635] width 15 height 15
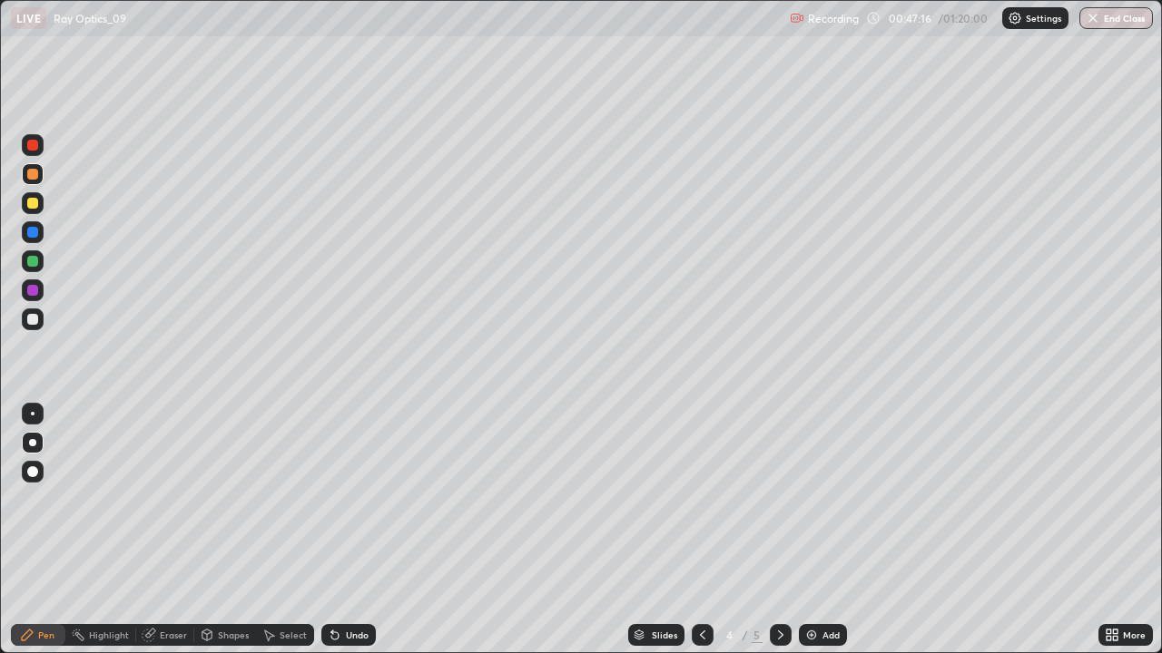
click at [779, 530] on icon at bounding box center [780, 635] width 15 height 15
click at [816, 530] on div "Add" at bounding box center [823, 635] width 48 height 22
click at [30, 324] on div at bounding box center [32, 319] width 11 height 11
click at [776, 530] on icon at bounding box center [780, 635] width 15 height 15
click at [822, 530] on div "Add" at bounding box center [830, 635] width 17 height 9
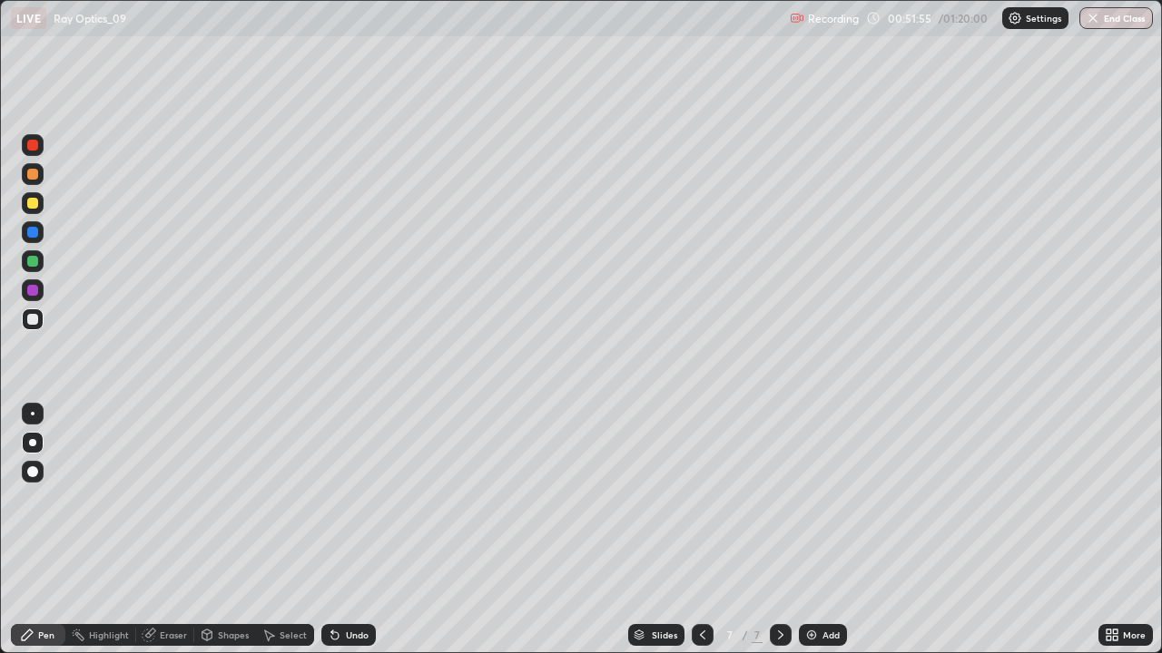
click at [26, 199] on div at bounding box center [33, 203] width 22 height 22
click at [167, 530] on div "Eraser" at bounding box center [173, 635] width 27 height 9
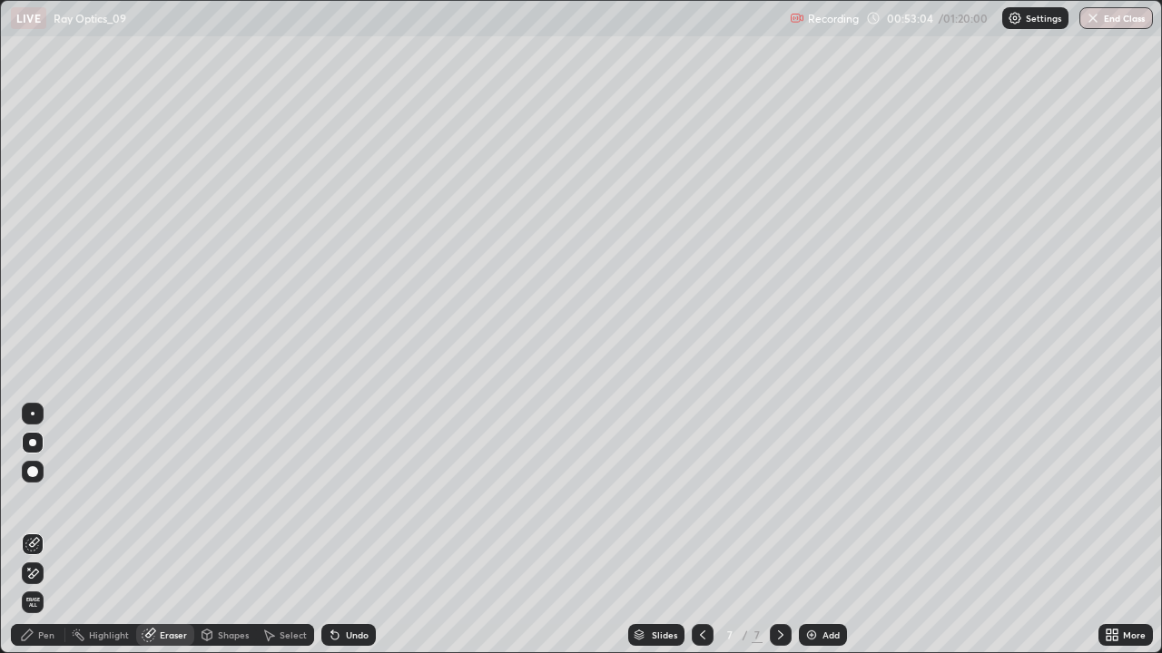
click at [37, 530] on icon at bounding box center [32, 573] width 15 height 15
click at [37, 530] on div "Pen" at bounding box center [38, 635] width 54 height 22
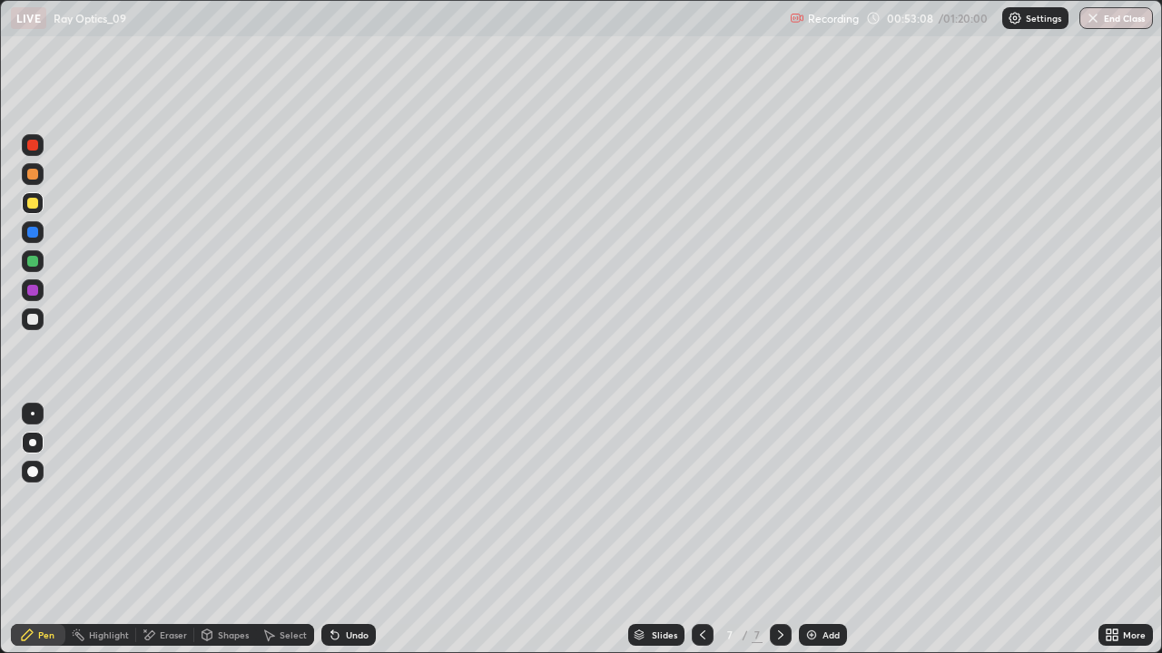
click at [348, 530] on div "Undo" at bounding box center [357, 635] width 23 height 9
click at [346, 530] on div "Undo" at bounding box center [357, 635] width 23 height 9
click at [34, 261] on div at bounding box center [32, 261] width 11 height 11
click at [342, 530] on div "Undo" at bounding box center [348, 635] width 54 height 22
click at [146, 530] on icon at bounding box center [150, 635] width 10 height 9
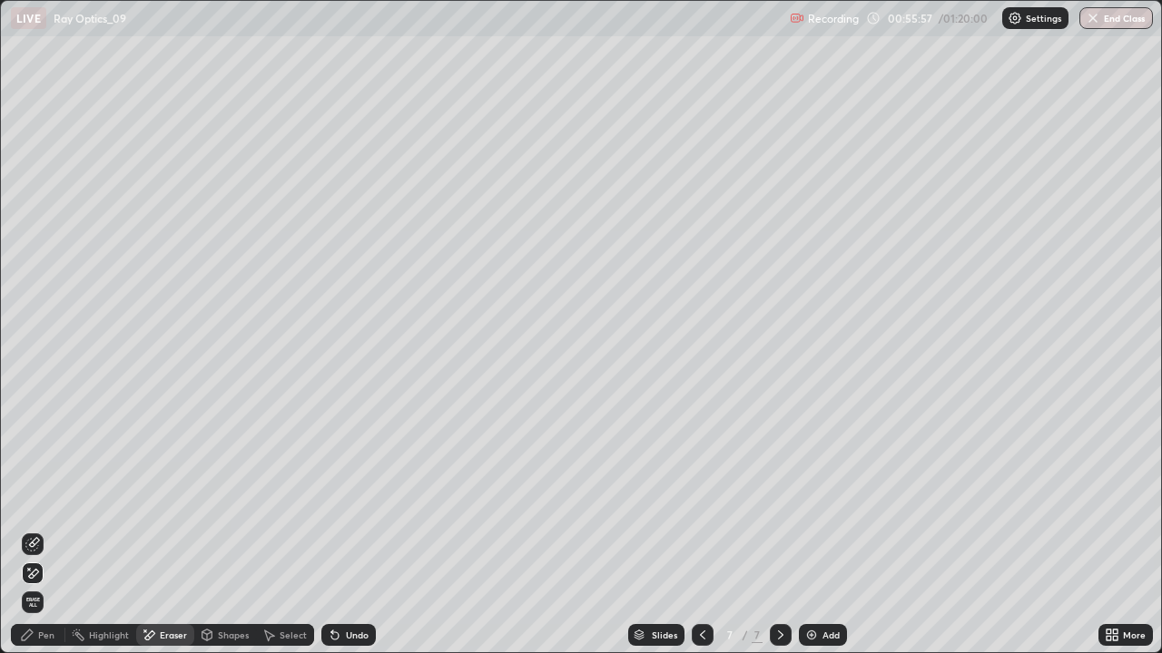
click at [49, 530] on div "Pen" at bounding box center [46, 635] width 16 height 9
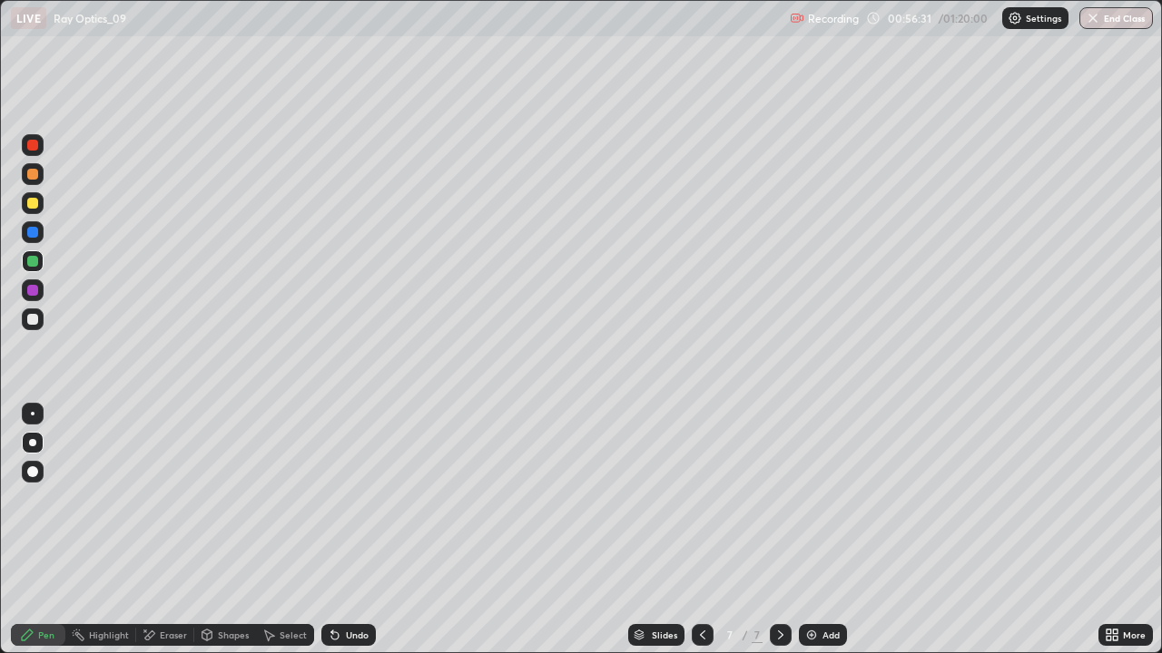
click at [162, 530] on div "Eraser" at bounding box center [173, 635] width 27 height 9
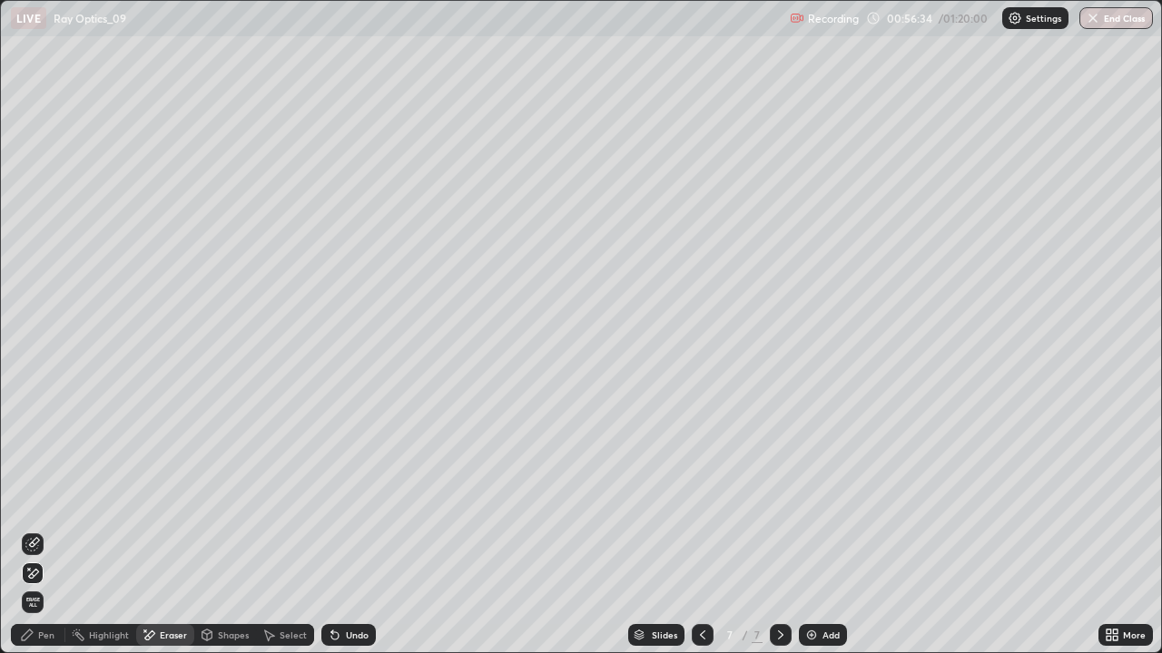
click at [46, 530] on div "Pen" at bounding box center [46, 635] width 16 height 9
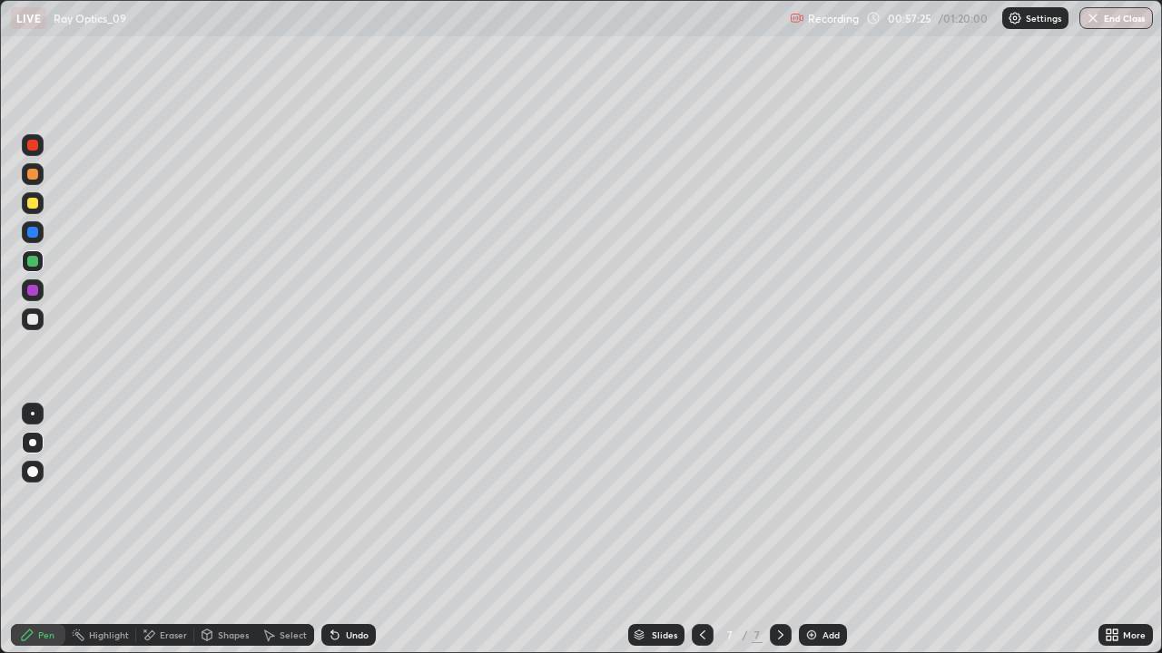
click at [331, 530] on icon at bounding box center [332, 632] width 2 height 2
click at [778, 530] on icon at bounding box center [780, 635] width 5 height 9
click at [809, 530] on img at bounding box center [811, 635] width 15 height 15
click at [31, 323] on div at bounding box center [32, 319] width 11 height 11
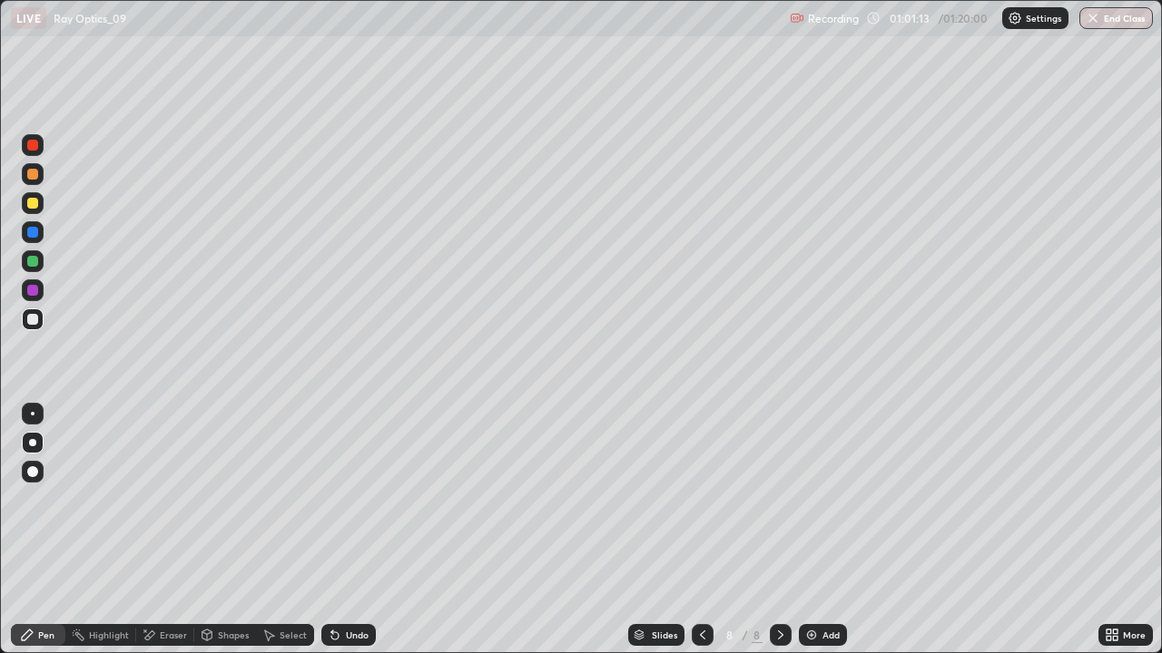
click at [277, 530] on div "Select" at bounding box center [285, 635] width 58 height 22
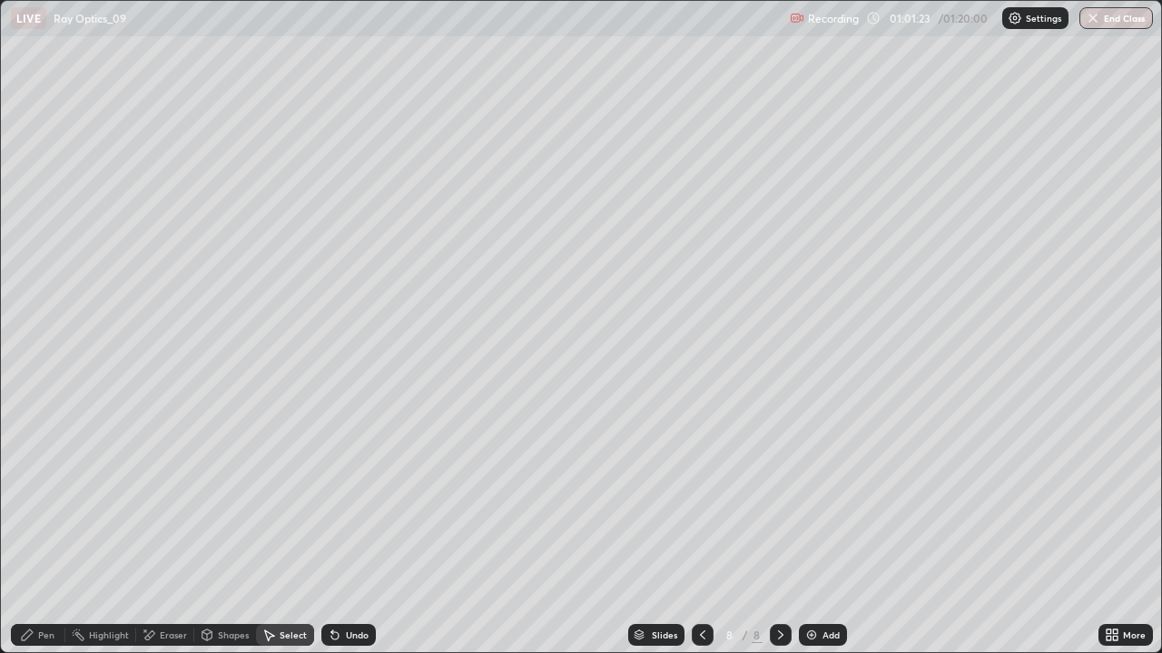
click at [36, 530] on div "Pen" at bounding box center [38, 635] width 54 height 22
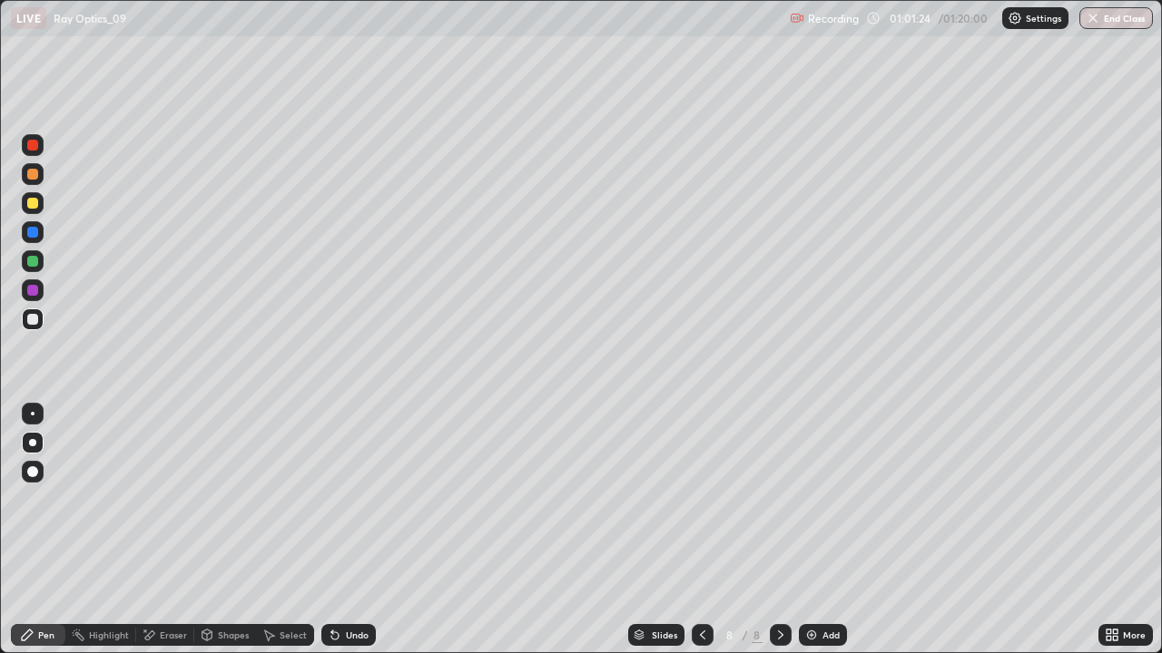
click at [278, 530] on div "Select" at bounding box center [285, 635] width 58 height 22
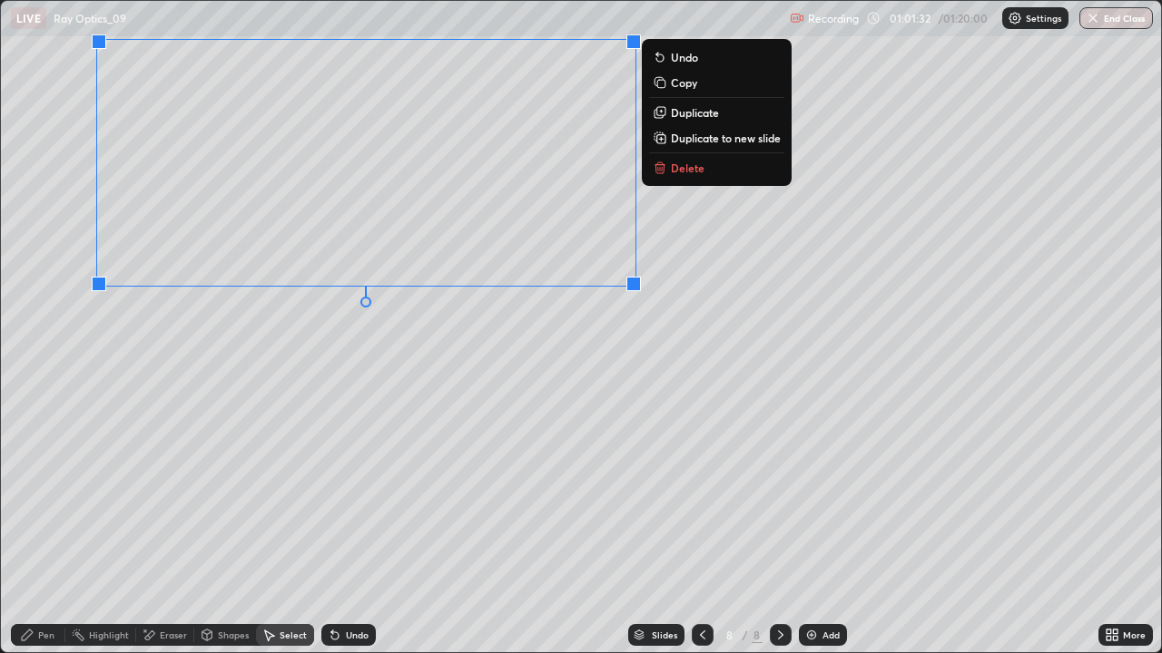
click at [615, 417] on div "0 ° Undo Copy Duplicate Duplicate to new slide Delete" at bounding box center [581, 327] width 1160 height 652
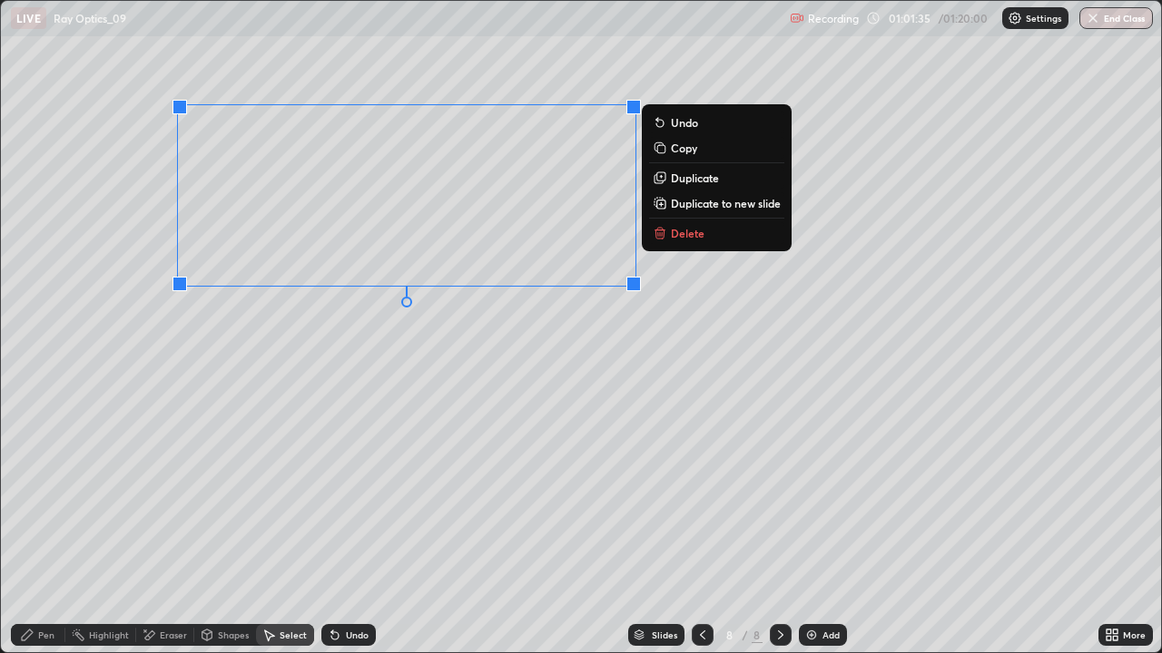
click at [688, 180] on p "Duplicate" at bounding box center [695, 178] width 48 height 15
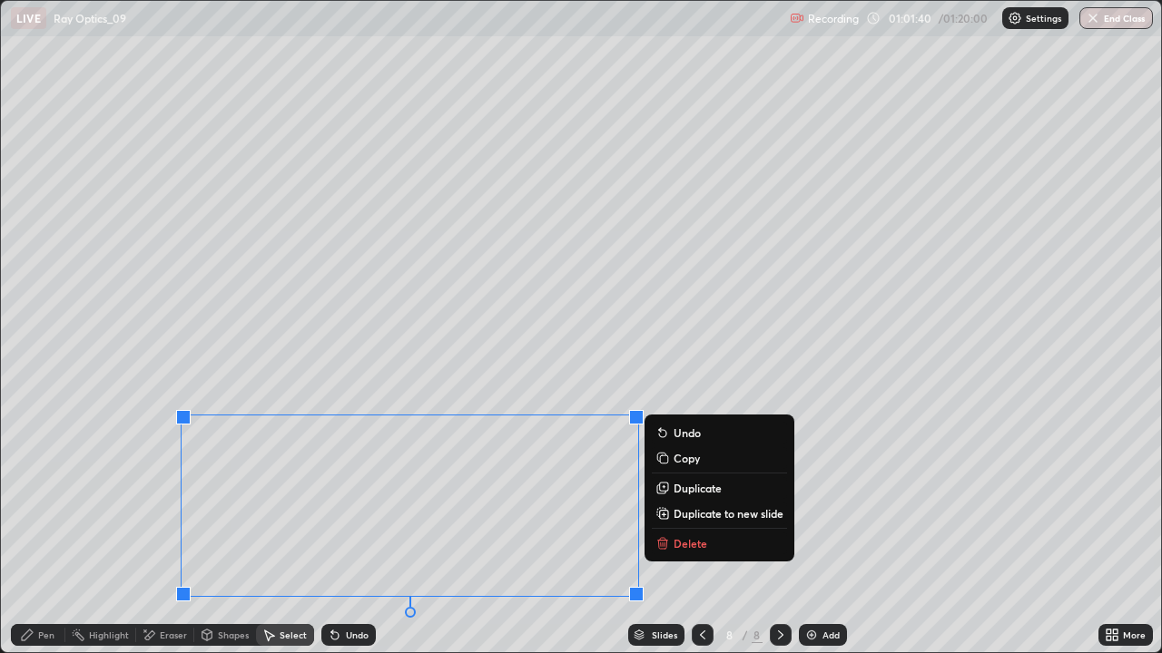
click at [44, 530] on div "Pen" at bounding box center [38, 635] width 54 height 22
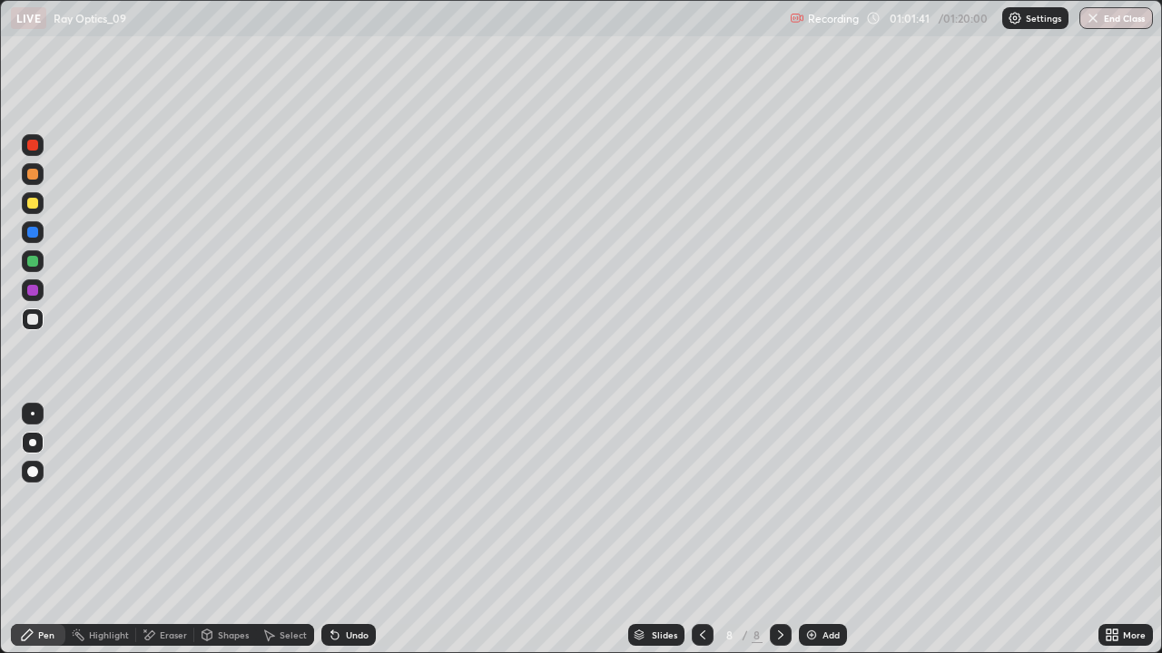
click at [36, 203] on div at bounding box center [32, 203] width 11 height 11
click at [355, 530] on div "Undo" at bounding box center [357, 635] width 23 height 9
click at [344, 530] on div "Undo" at bounding box center [348, 635] width 54 height 22
click at [37, 260] on div at bounding box center [32, 261] width 11 height 11
click at [289, 530] on div "Select" at bounding box center [292, 635] width 27 height 9
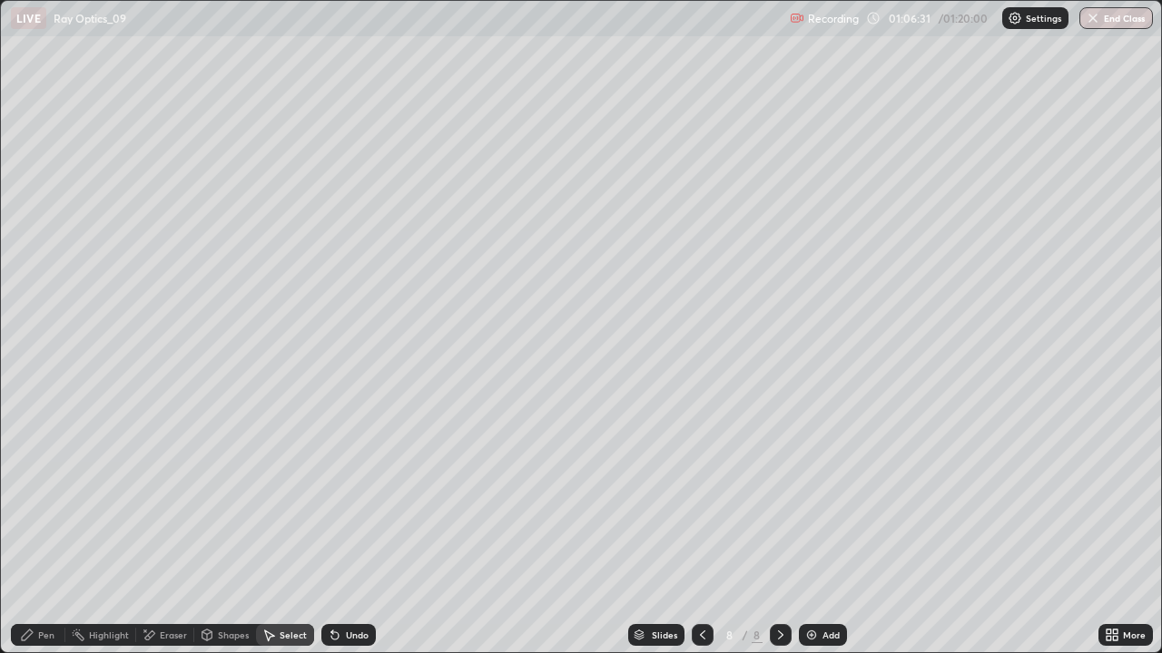
click at [43, 530] on div "Pen" at bounding box center [46, 635] width 16 height 9
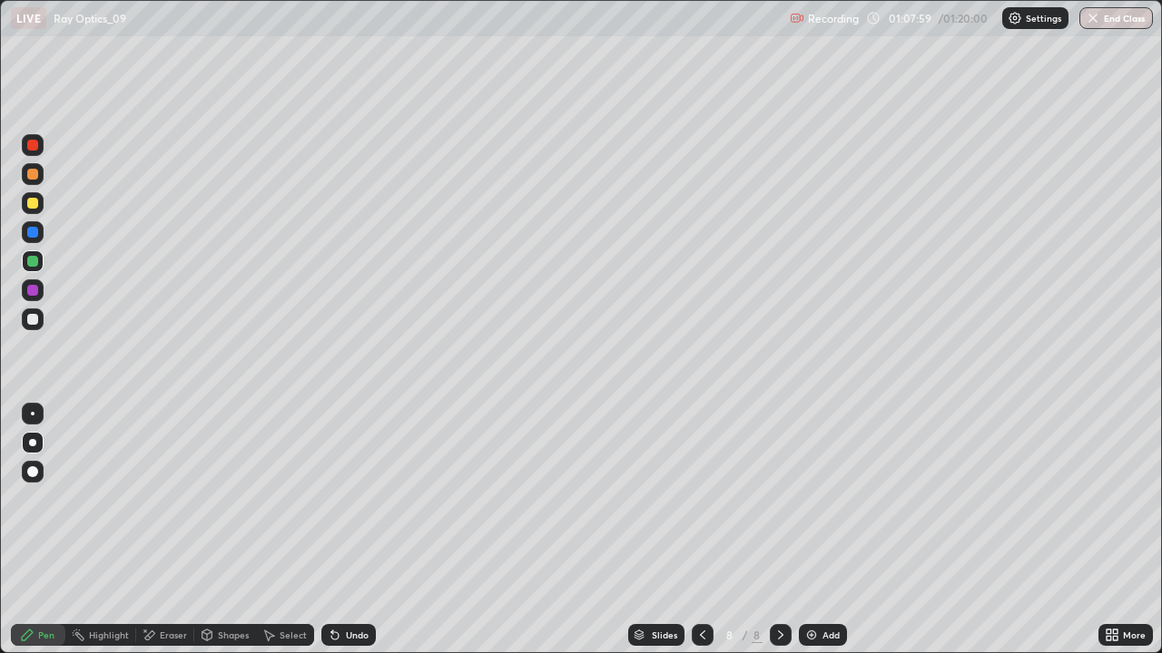
click at [292, 530] on div "Select" at bounding box center [292, 635] width 27 height 9
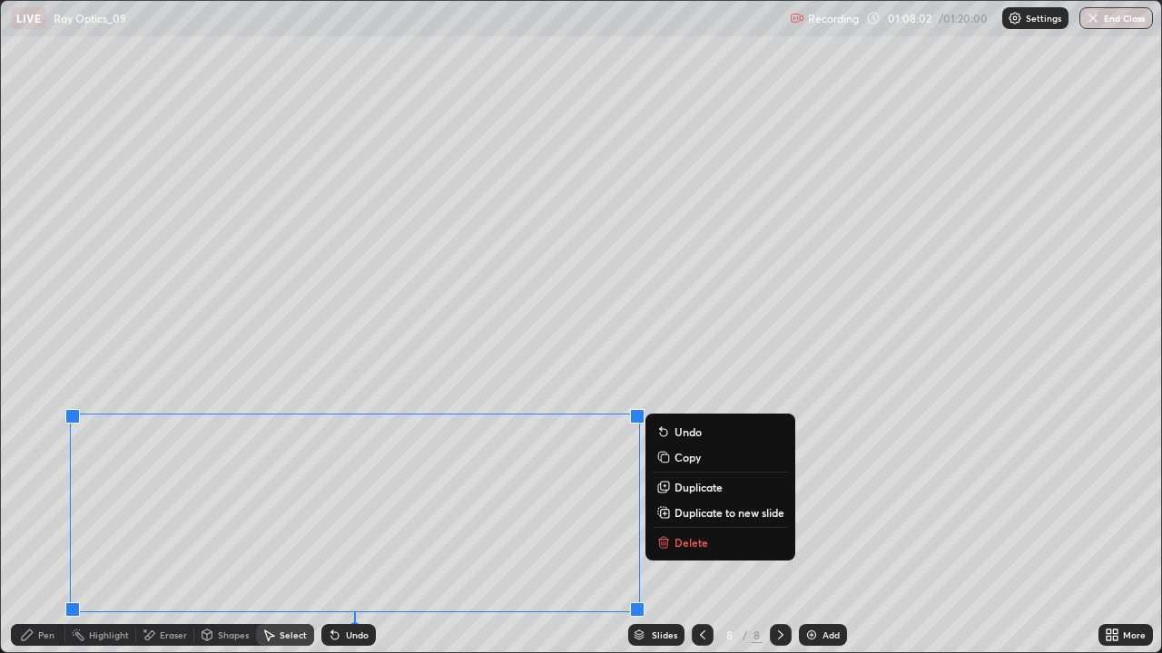
click at [735, 516] on p "Duplicate to new slide" at bounding box center [729, 512] width 110 height 15
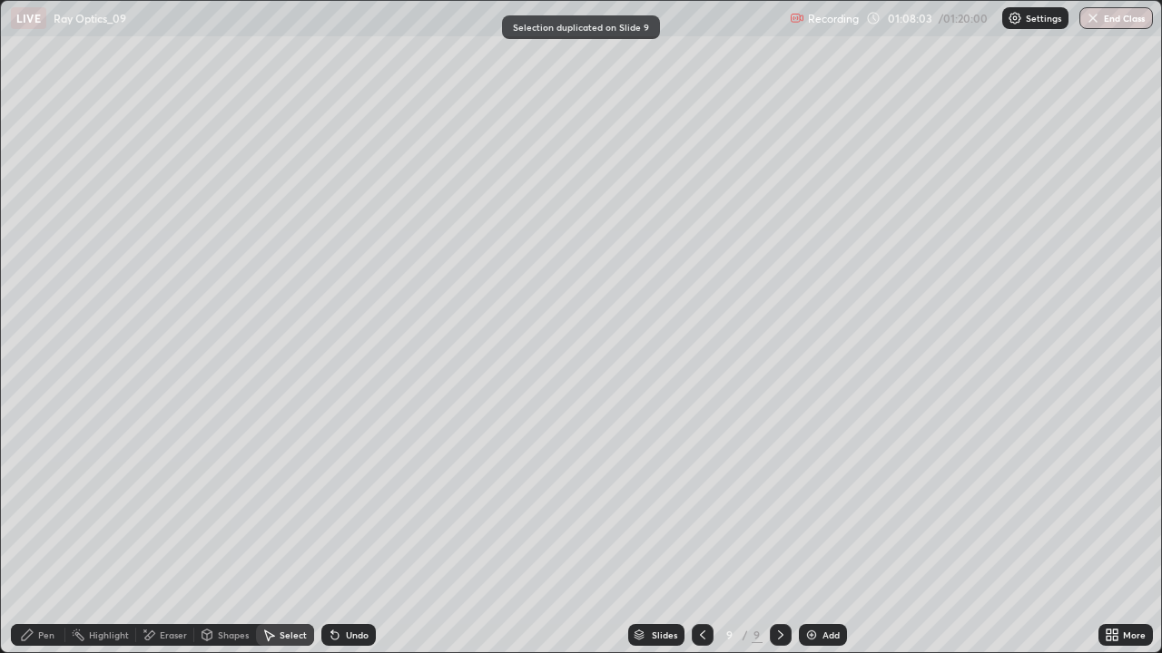
click at [778, 530] on icon at bounding box center [780, 635] width 15 height 15
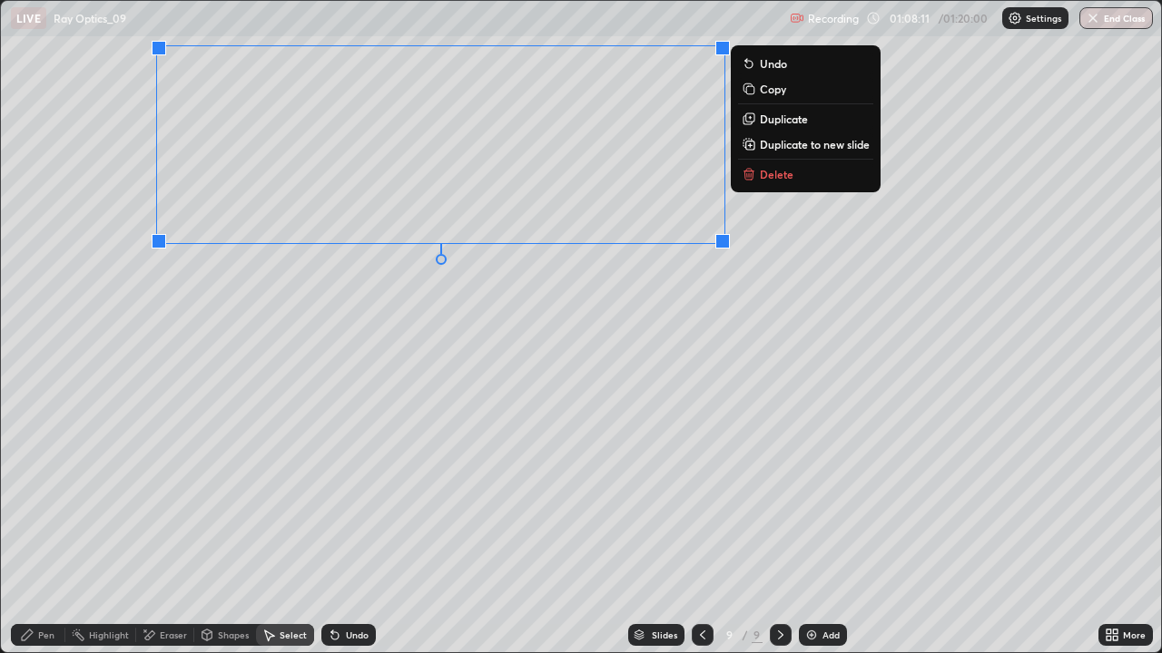
click at [45, 530] on div "Pen" at bounding box center [46, 635] width 16 height 9
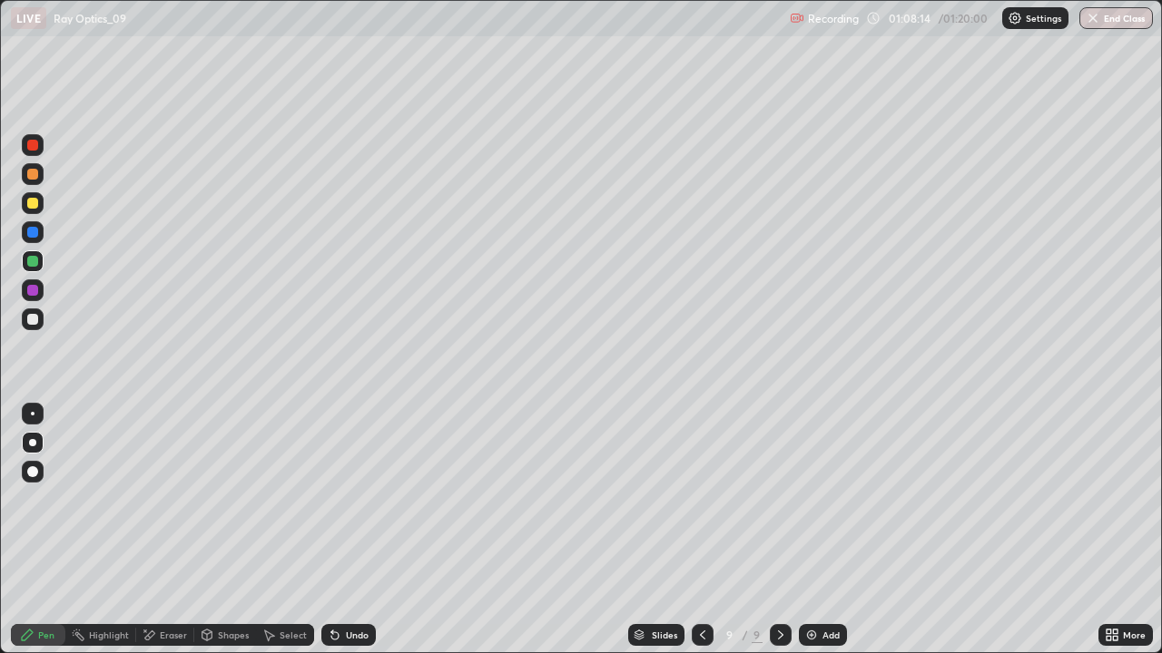
click at [40, 321] on div at bounding box center [33, 320] width 22 height 22
click at [295, 530] on div "Select" at bounding box center [292, 635] width 27 height 9
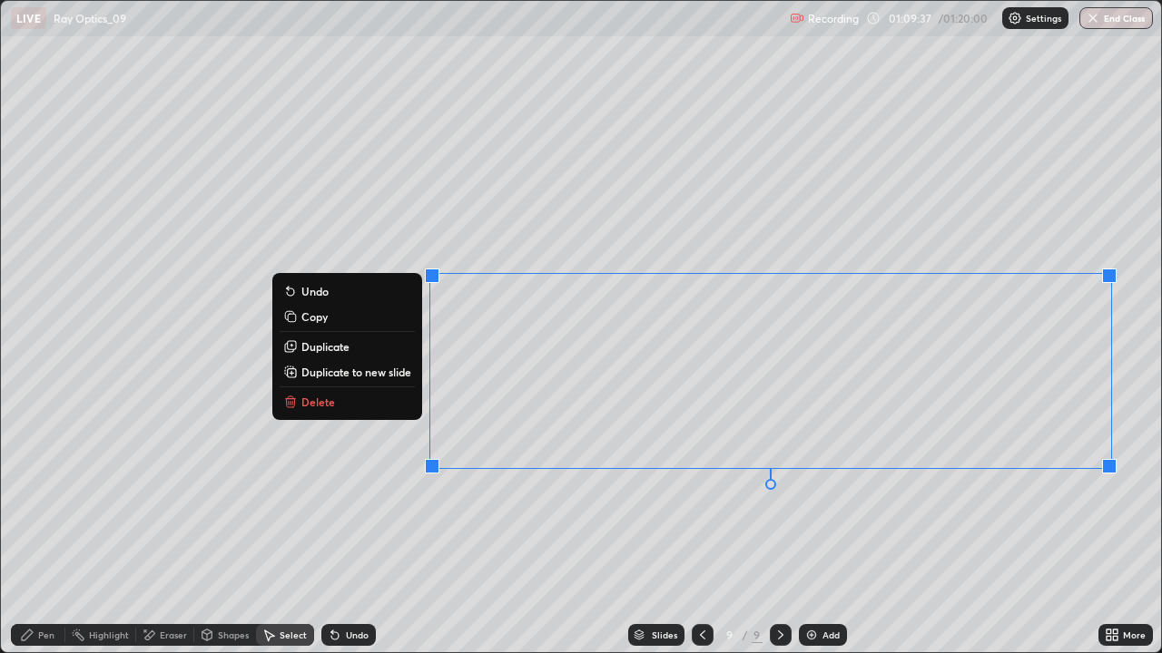
click at [358, 407] on button "Delete" at bounding box center [346, 402] width 135 height 22
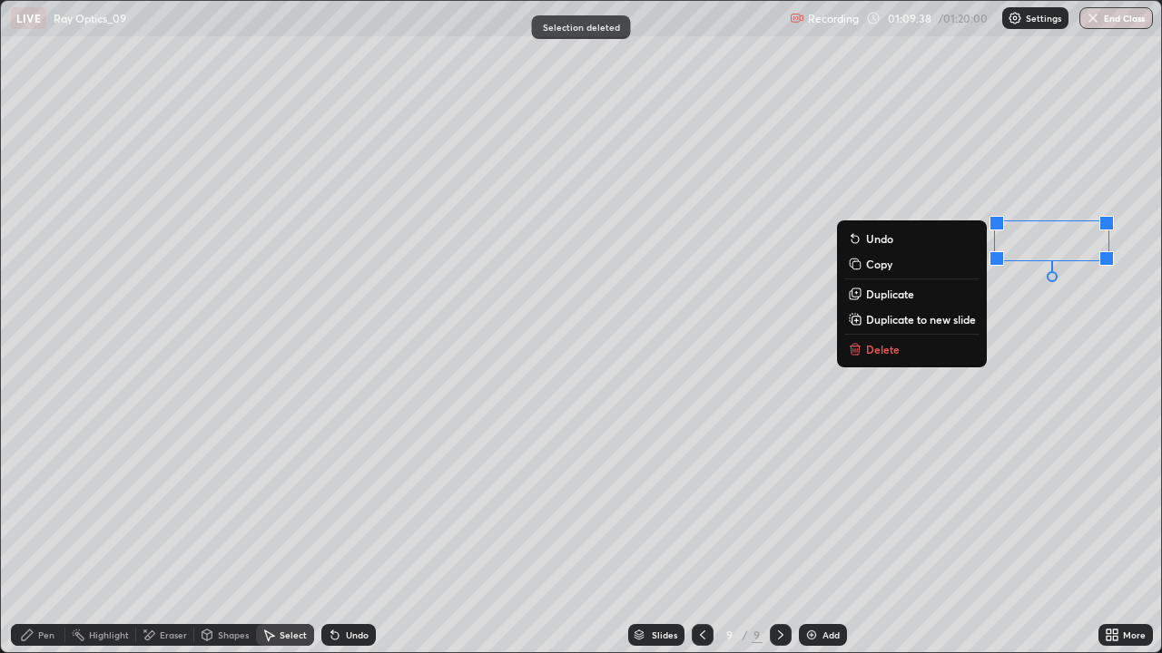
click at [934, 357] on button "Delete" at bounding box center [911, 349] width 135 height 22
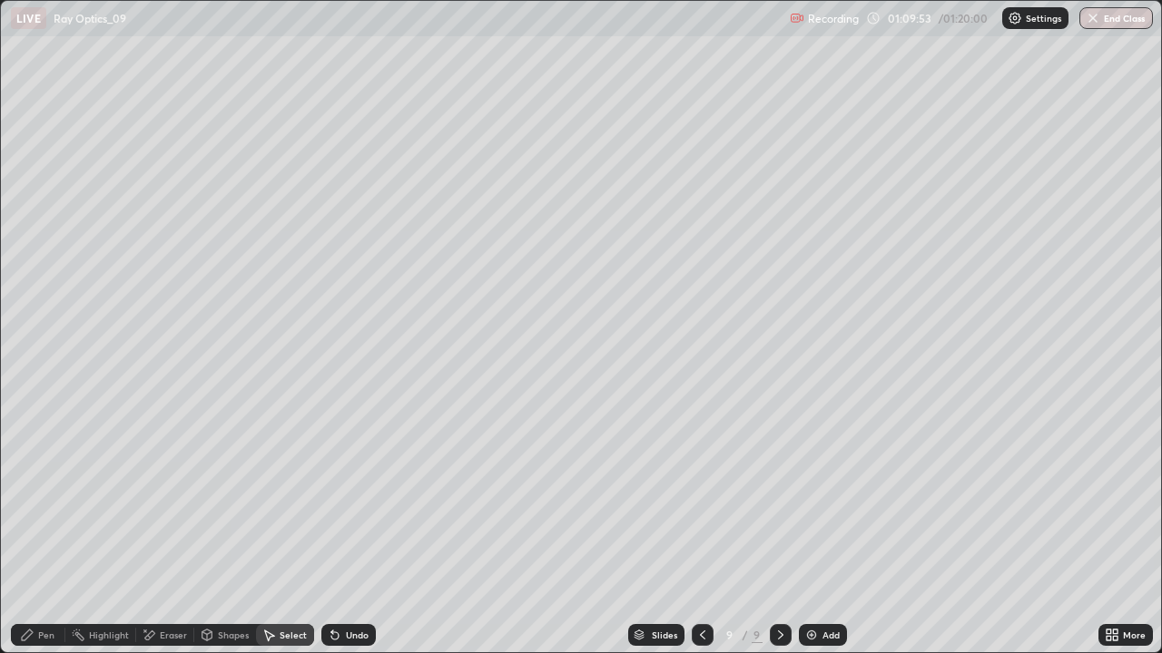
click at [40, 530] on div "Pen" at bounding box center [46, 635] width 16 height 9
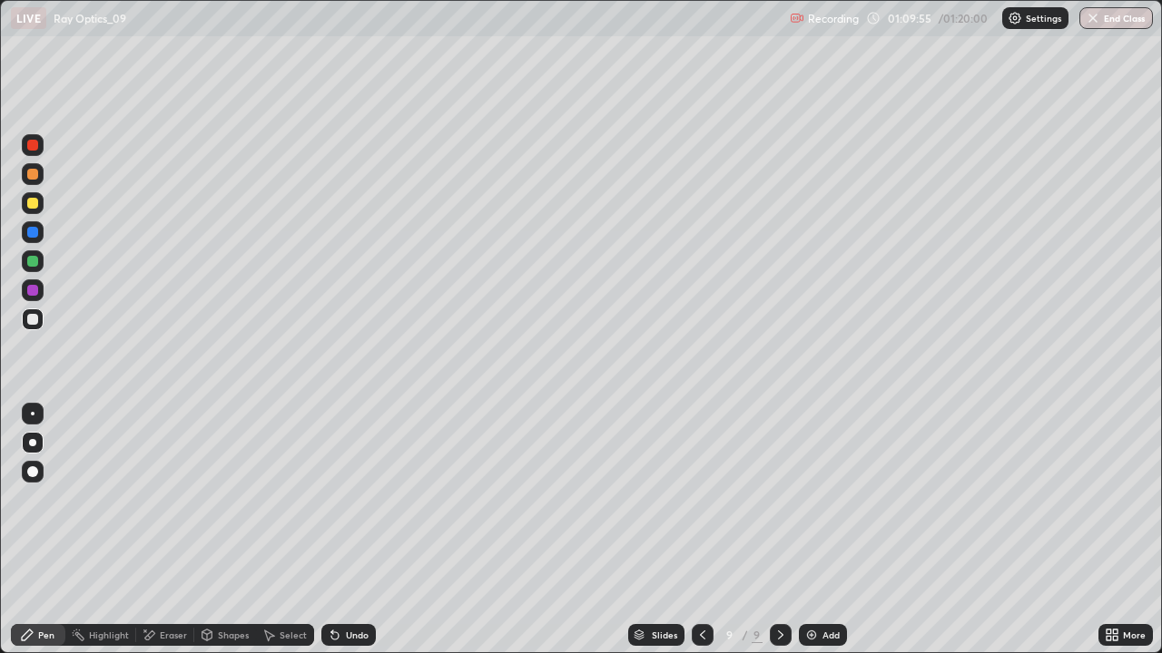
click at [34, 205] on div at bounding box center [32, 203] width 11 height 11
click at [287, 530] on div "Select" at bounding box center [292, 635] width 27 height 9
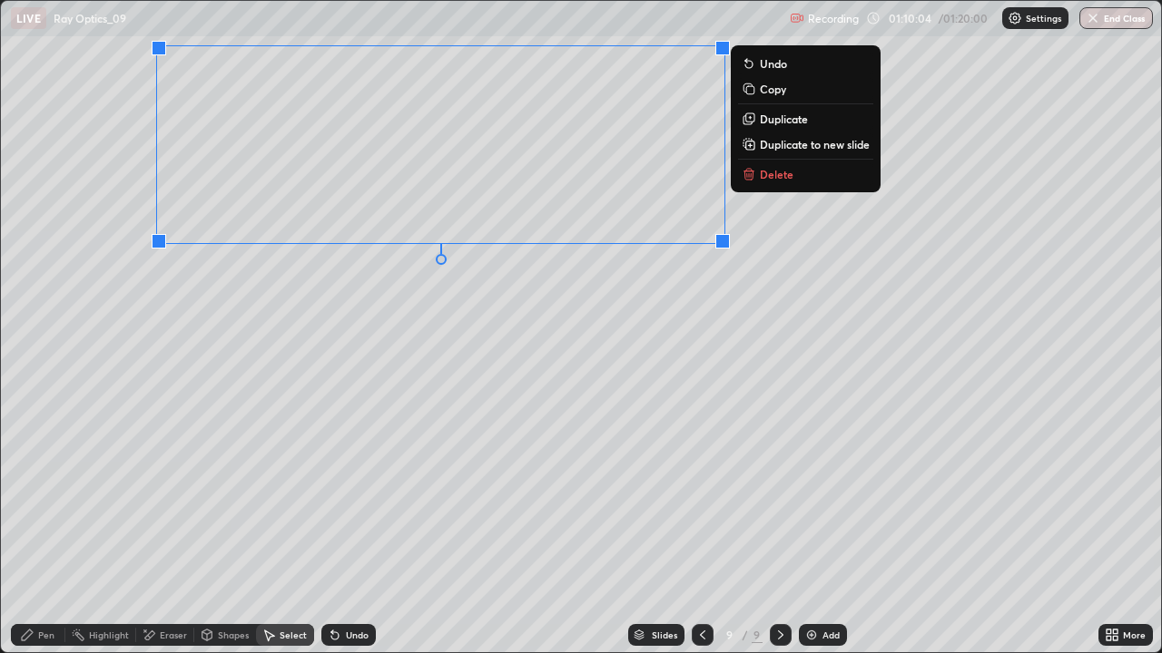
click at [777, 121] on p "Duplicate" at bounding box center [784, 119] width 48 height 15
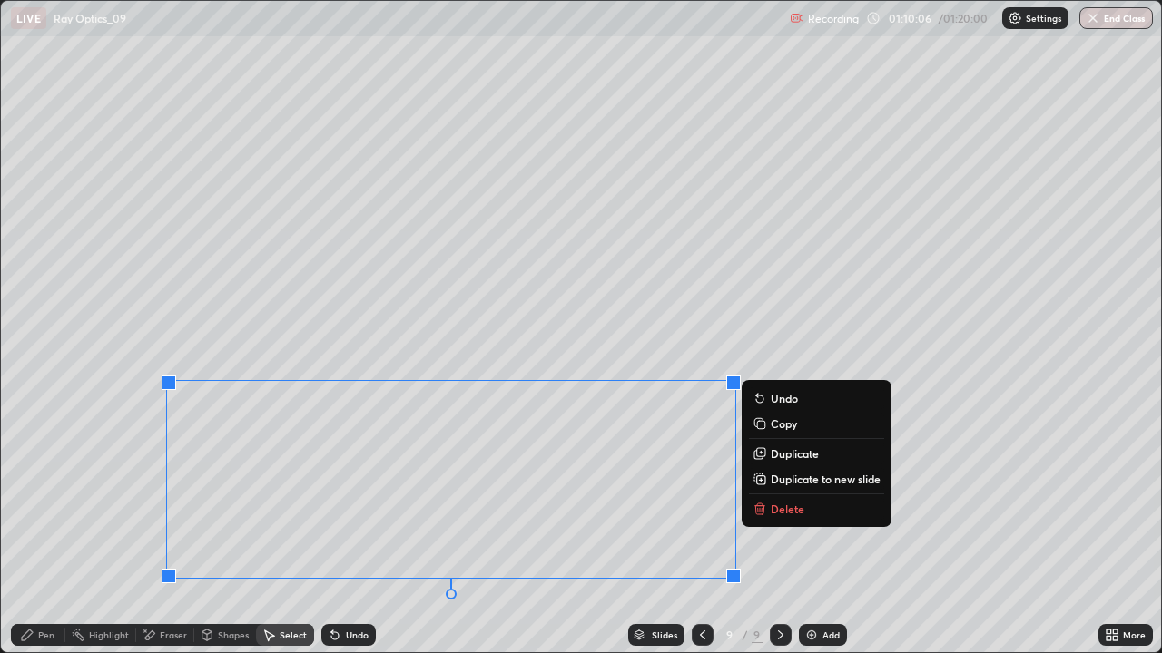
click at [751, 329] on div "0 ° Undo Copy Duplicate Duplicate to new slide Delete" at bounding box center [581, 327] width 1160 height 652
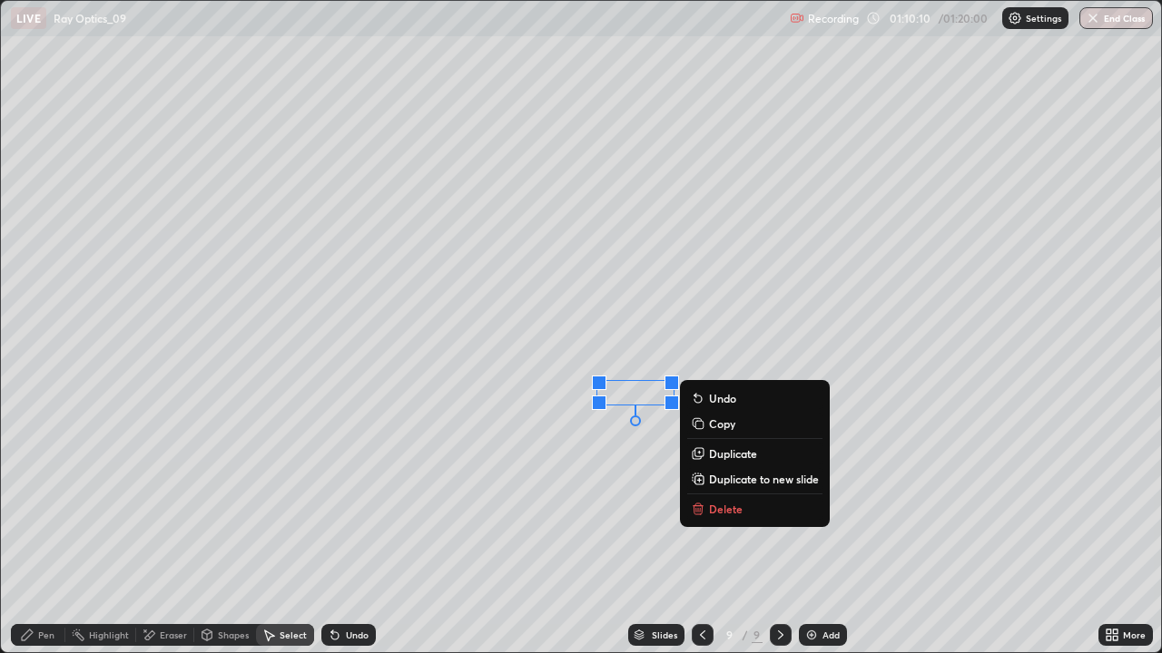
click at [724, 508] on p "Delete" at bounding box center [726, 509] width 34 height 15
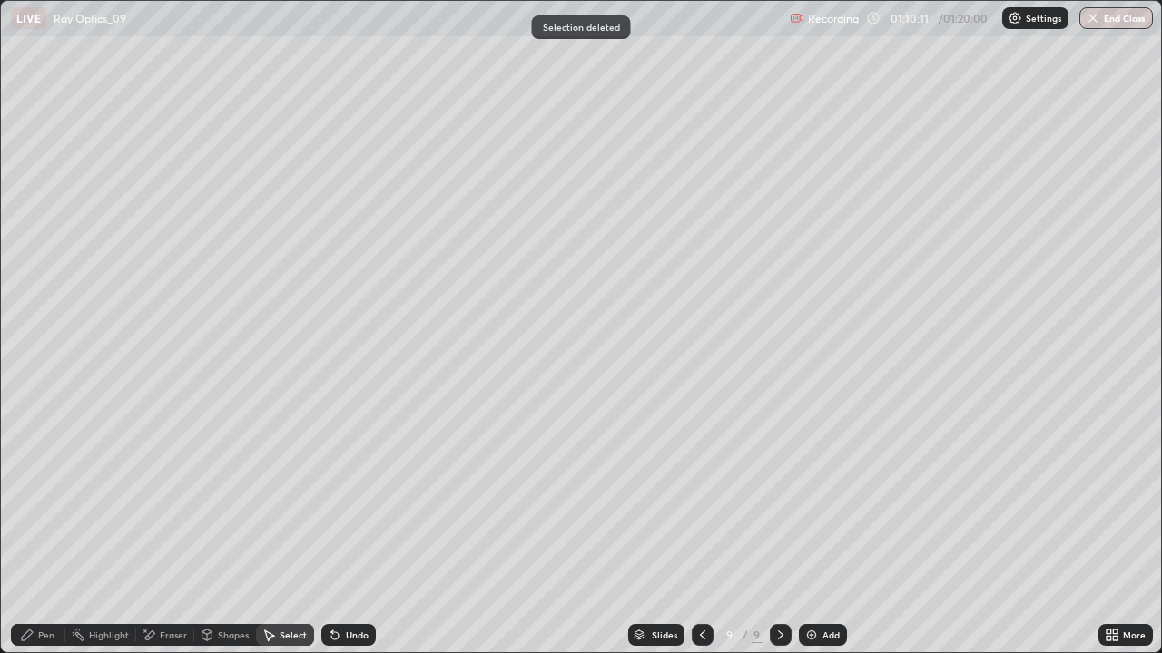
click at [44, 530] on div "Pen" at bounding box center [46, 635] width 16 height 9
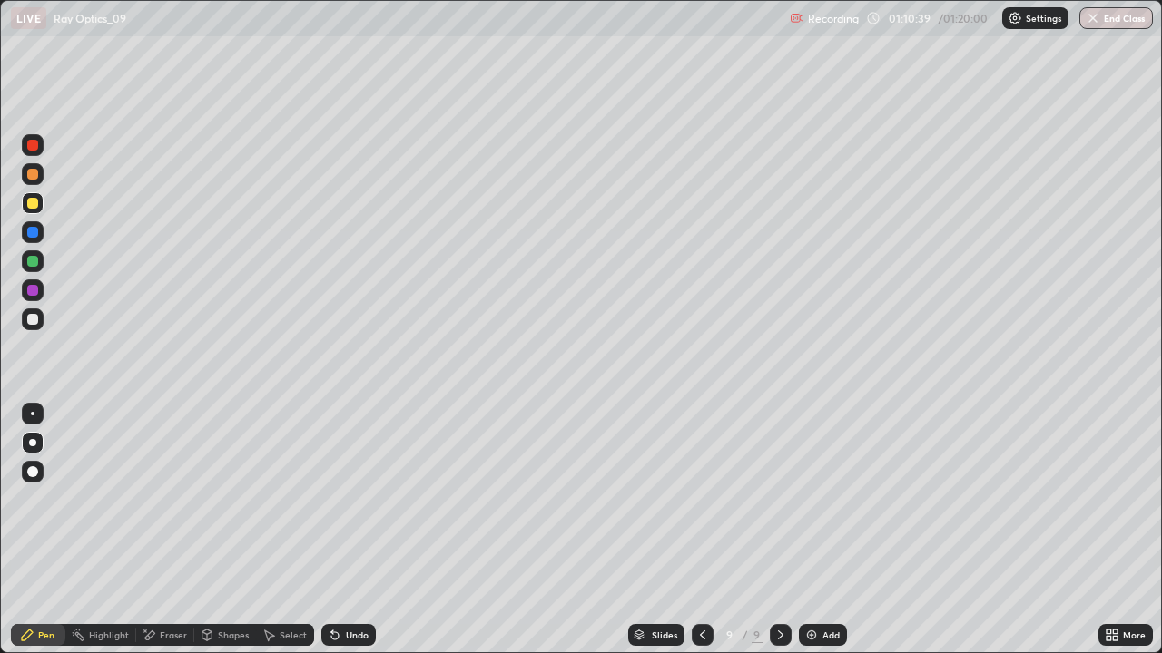
click at [357, 530] on div "Undo" at bounding box center [357, 635] width 23 height 9
click at [350, 530] on div "Undo" at bounding box center [357, 635] width 23 height 9
click at [352, 530] on div "Undo" at bounding box center [357, 635] width 23 height 9
click at [695, 530] on icon at bounding box center [702, 635] width 15 height 15
click at [779, 530] on icon at bounding box center [780, 635] width 15 height 15
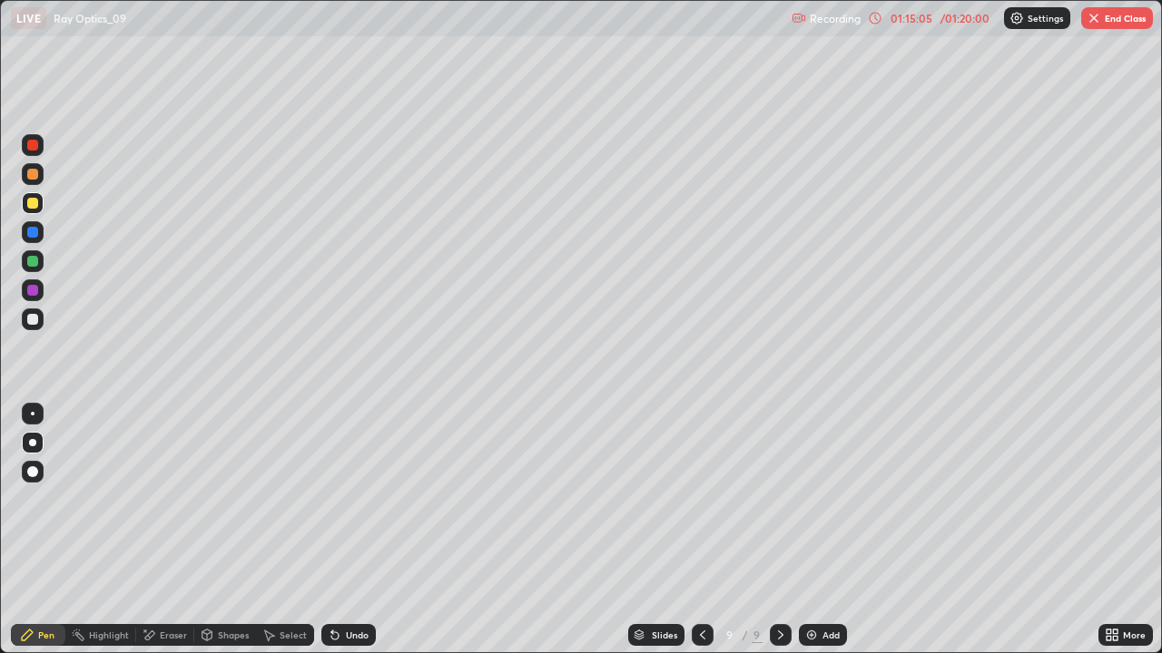
click at [778, 530] on icon at bounding box center [780, 635] width 15 height 15
click at [809, 530] on img at bounding box center [811, 635] width 15 height 15
click at [164, 530] on div "Eraser" at bounding box center [173, 635] width 27 height 9
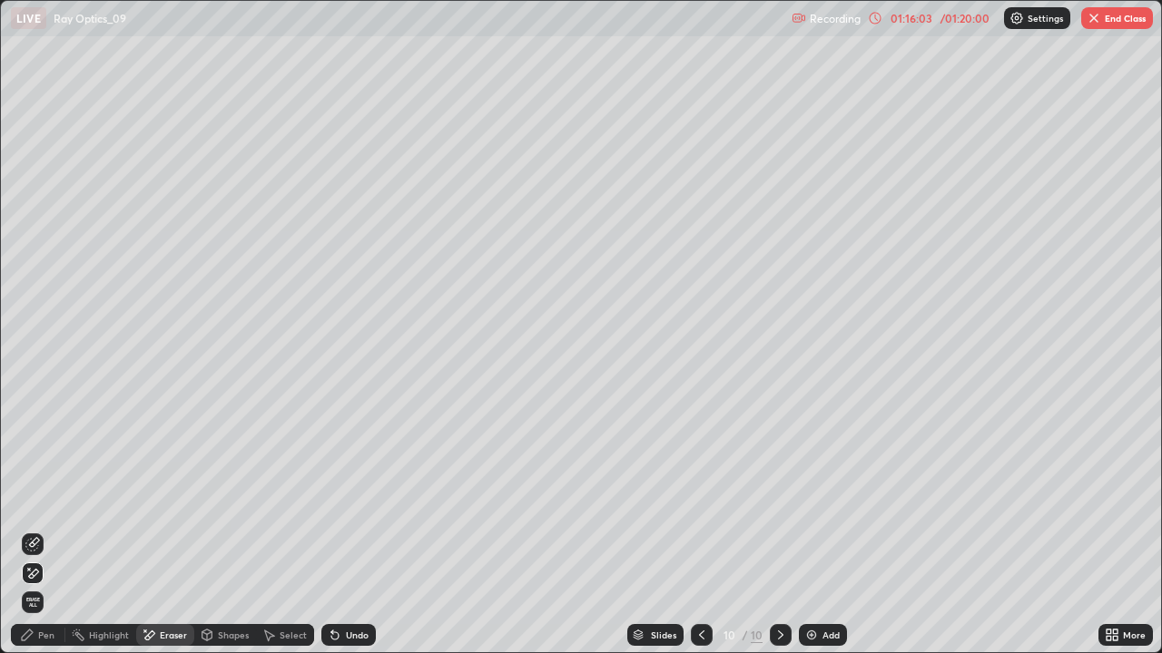
click at [37, 530] on div "Pen" at bounding box center [38, 635] width 54 height 22
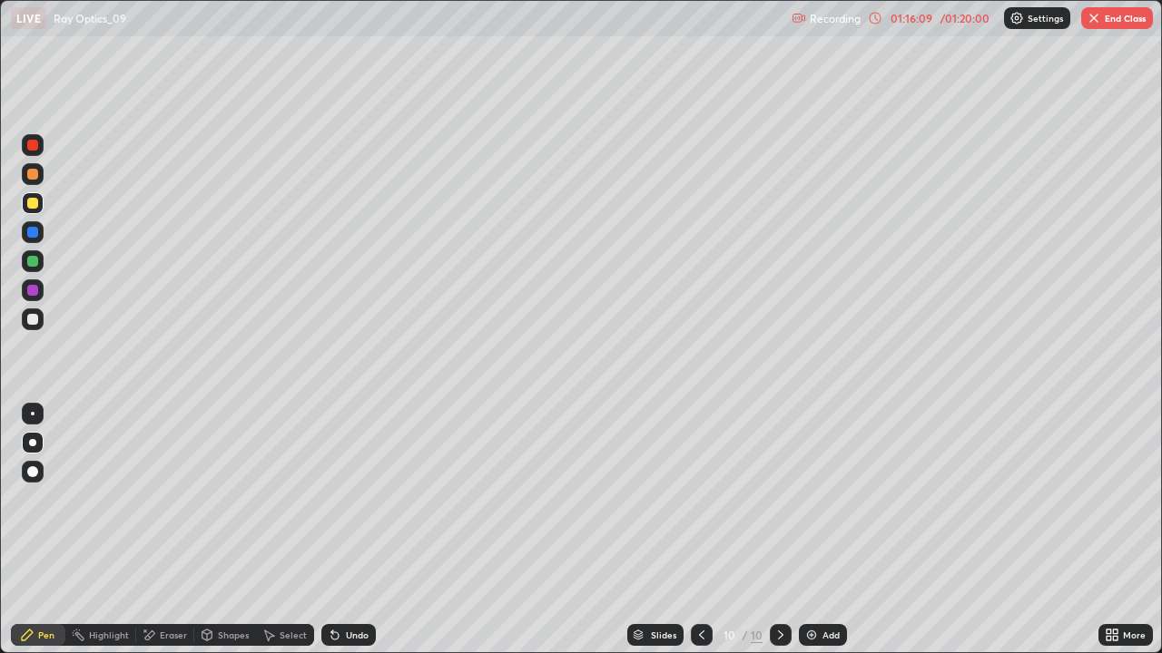
click at [346, 530] on div "Undo" at bounding box center [348, 635] width 54 height 22
click at [346, 530] on div "Undo" at bounding box center [357, 635] width 23 height 9
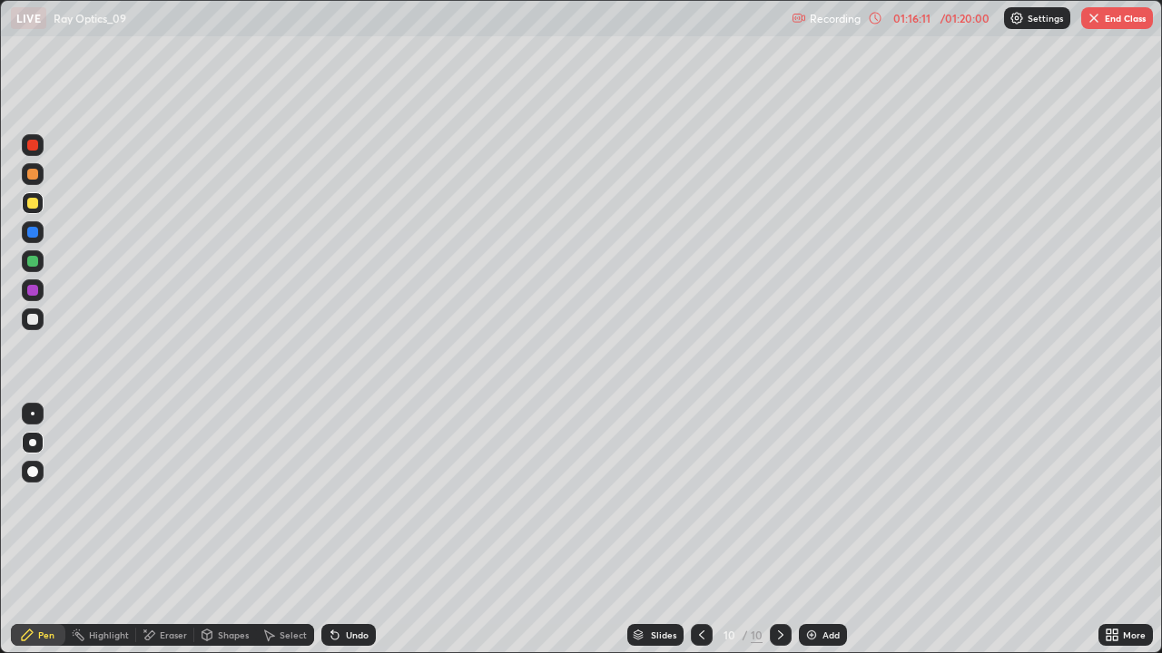
click at [348, 530] on div "Undo" at bounding box center [357, 635] width 23 height 9
click at [355, 530] on div "Undo" at bounding box center [357, 635] width 23 height 9
click at [352, 530] on div "Undo" at bounding box center [357, 635] width 23 height 9
click at [779, 530] on icon at bounding box center [780, 635] width 15 height 15
click at [815, 530] on div "Add" at bounding box center [823, 635] width 48 height 22
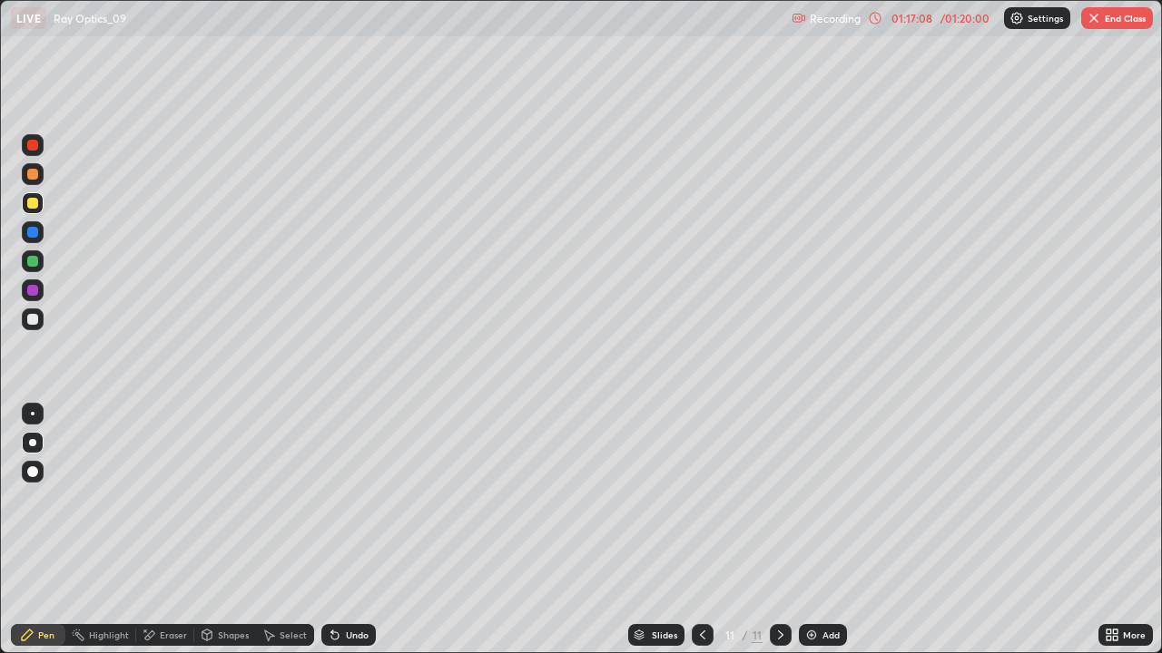
click at [691, 530] on div at bounding box center [702, 635] width 22 height 22
click at [701, 530] on icon at bounding box center [702, 635] width 15 height 15
click at [779, 530] on icon at bounding box center [780, 635] width 15 height 15
click at [814, 530] on img at bounding box center [811, 635] width 15 height 15
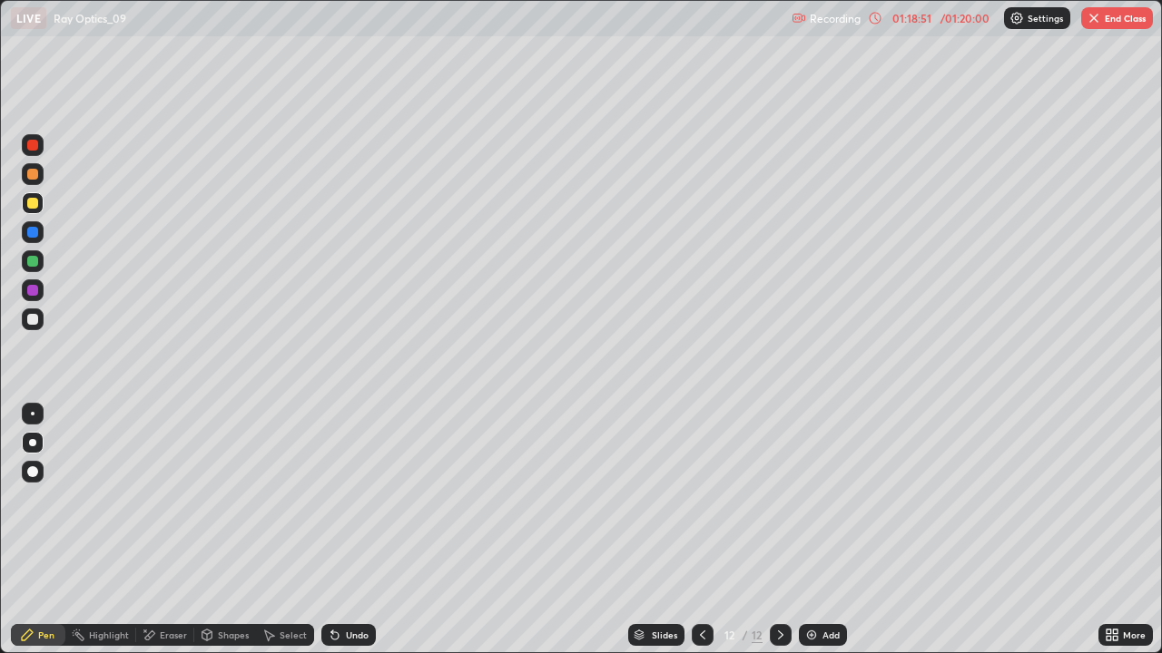
click at [343, 530] on div "Undo" at bounding box center [348, 635] width 54 height 22
click at [340, 530] on div "Undo" at bounding box center [348, 635] width 54 height 22
click at [43, 260] on div at bounding box center [33, 261] width 22 height 22
click at [358, 530] on div "Undo" at bounding box center [357, 635] width 23 height 9
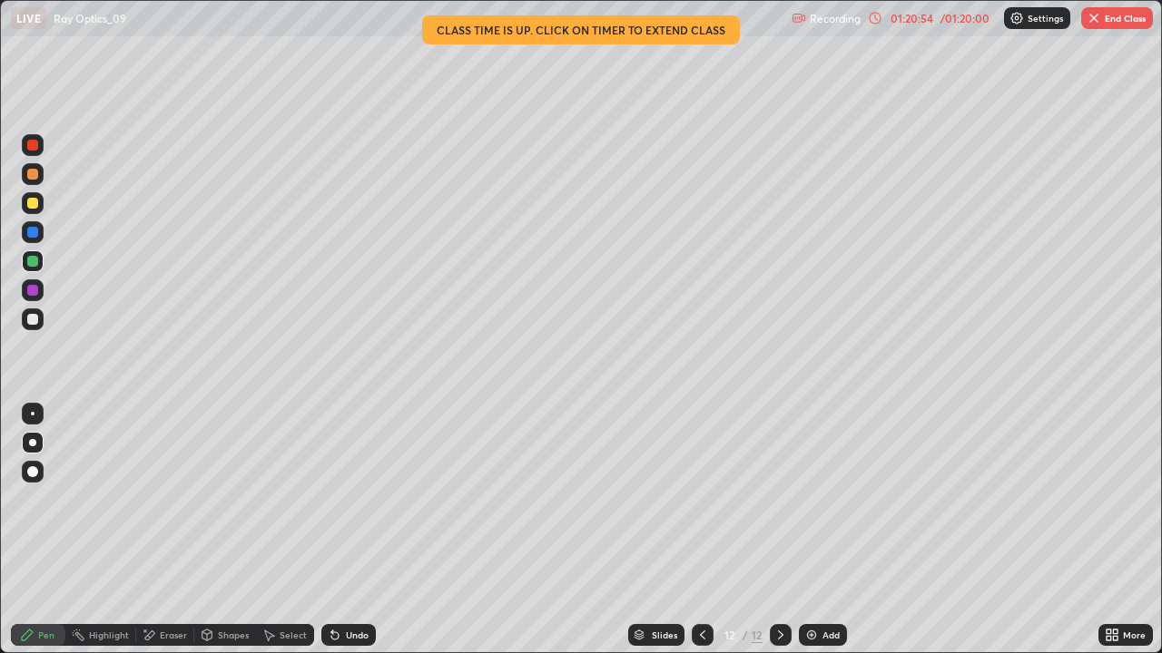
click at [174, 530] on div "Eraser" at bounding box center [173, 635] width 27 height 9
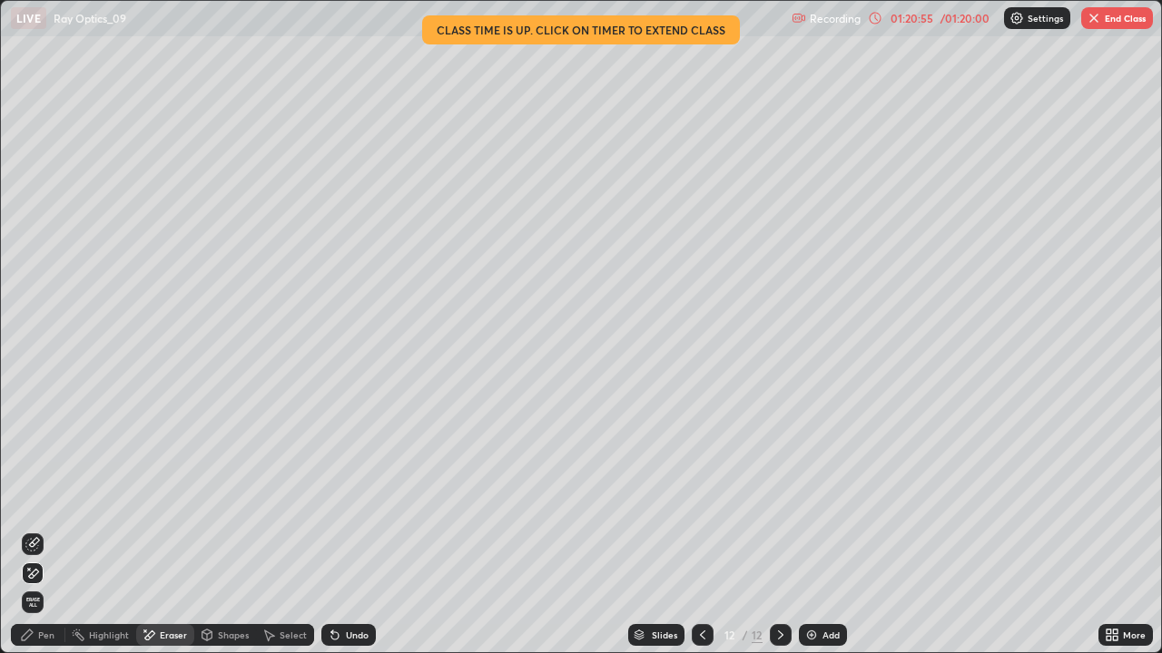
click at [42, 530] on div at bounding box center [33, 574] width 22 height 22
click at [39, 530] on div "Pen" at bounding box center [46, 635] width 16 height 9
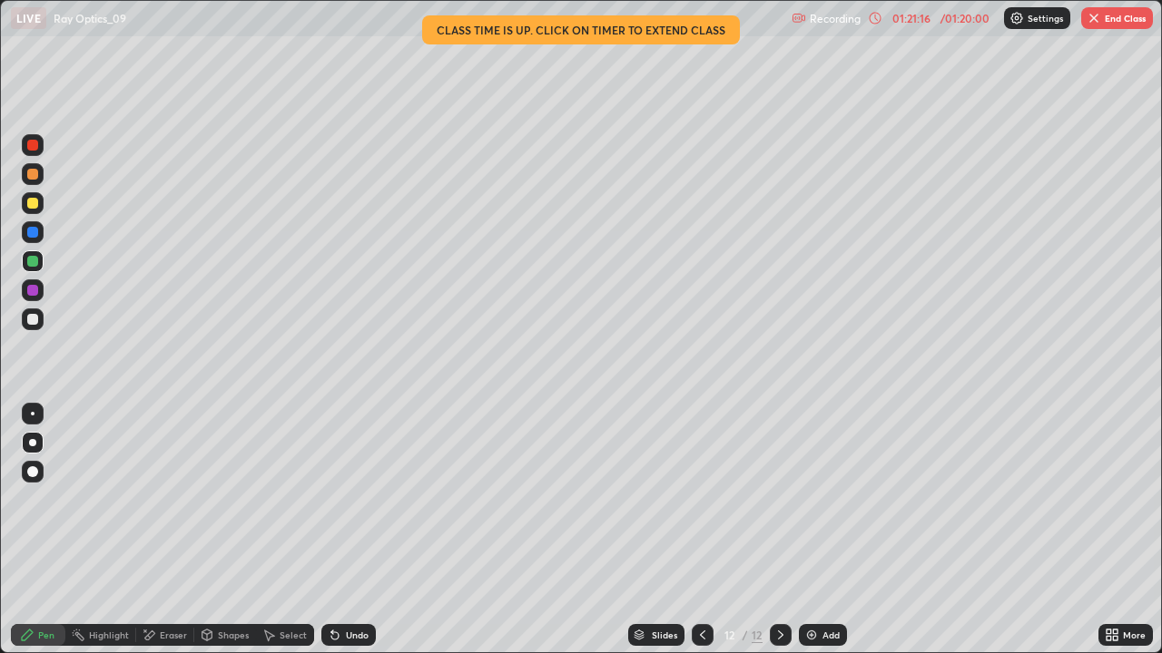
click at [779, 530] on icon at bounding box center [780, 635] width 5 height 9
click at [825, 530] on div "Add" at bounding box center [823, 635] width 48 height 22
click at [346, 530] on div "Undo" at bounding box center [357, 635] width 23 height 9
click at [331, 530] on icon at bounding box center [332, 632] width 2 height 2
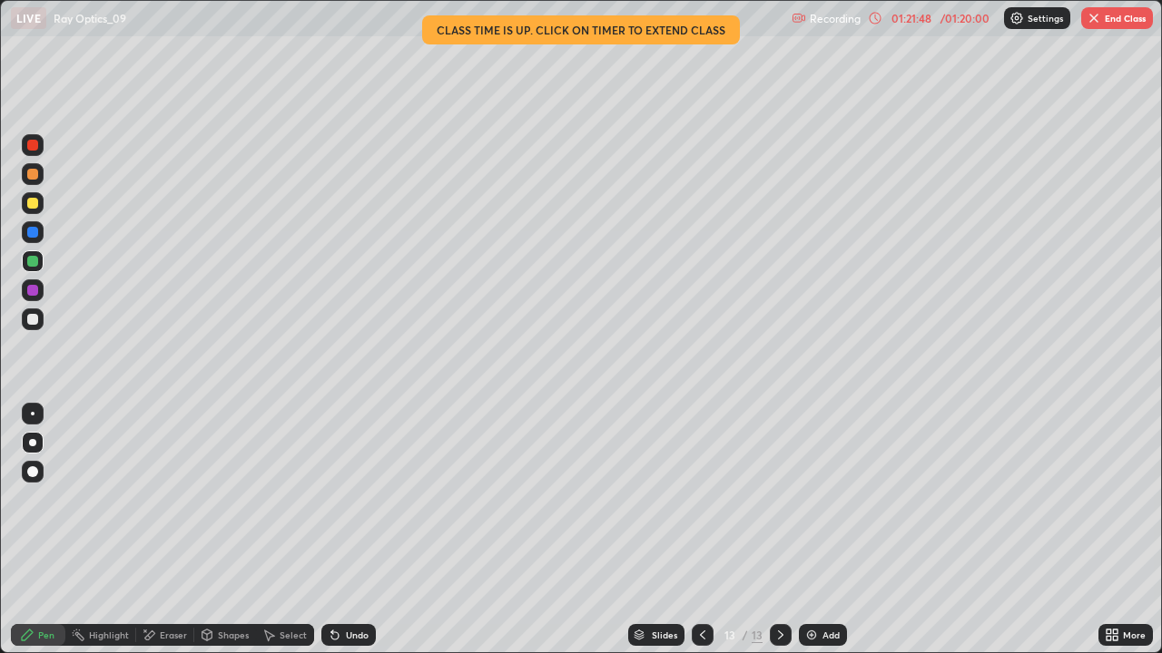
click at [31, 201] on div at bounding box center [32, 203] width 11 height 11
click at [346, 530] on div "Undo" at bounding box center [357, 635] width 23 height 9
click at [356, 530] on div "Undo" at bounding box center [357, 635] width 23 height 9
click at [1102, 28] on button "End Class" at bounding box center [1117, 18] width 72 height 22
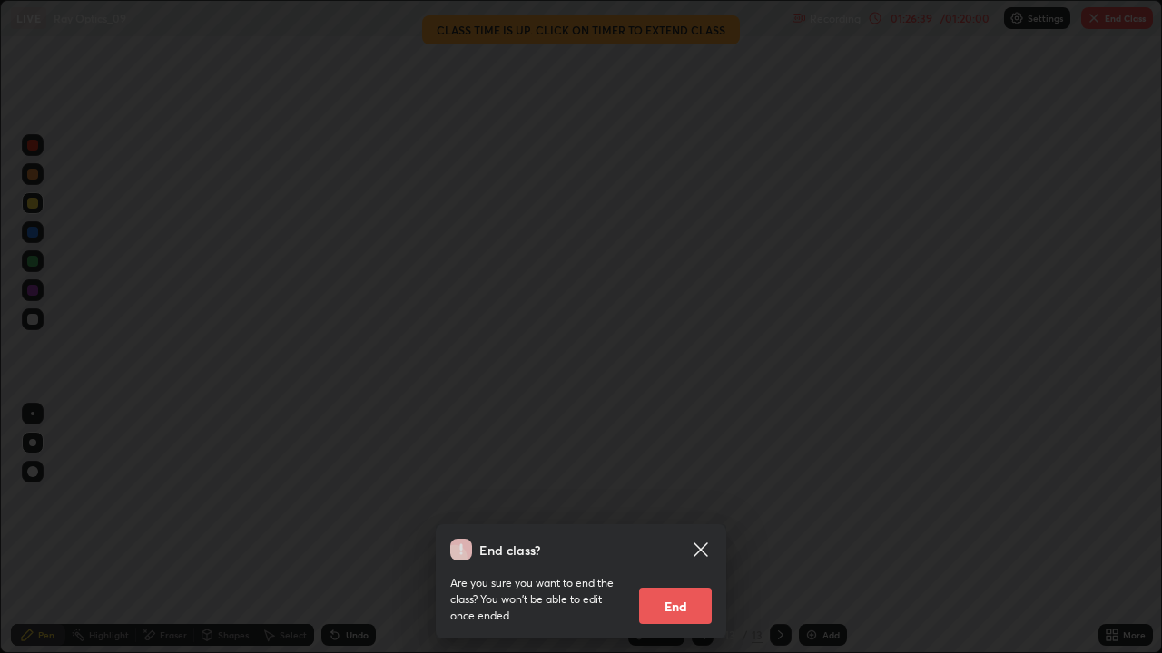
click at [663, 530] on button "End" at bounding box center [675, 606] width 73 height 36
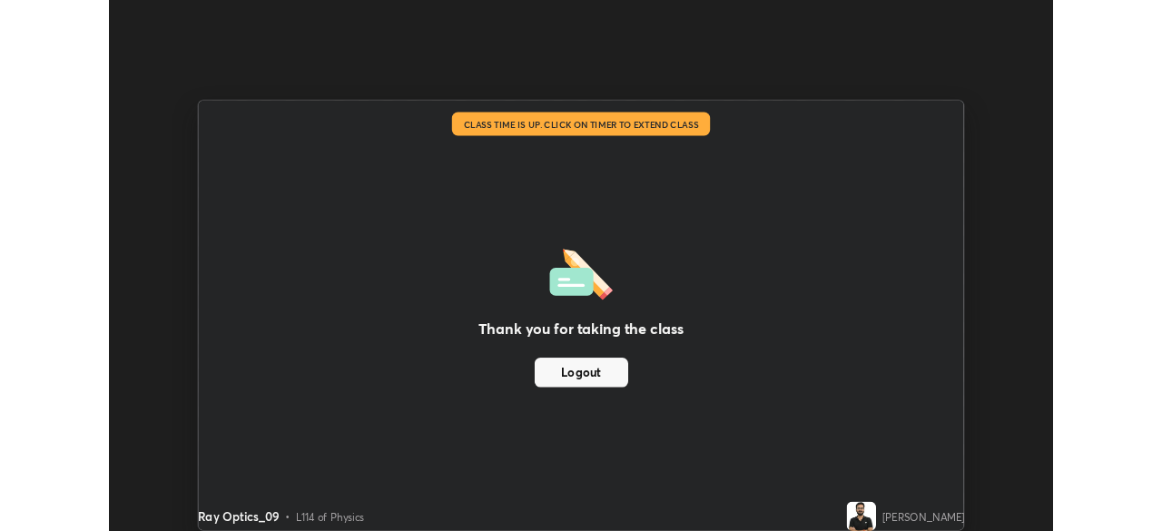
scroll to position [90215, 89584]
